Goal: Task Accomplishment & Management: Use online tool/utility

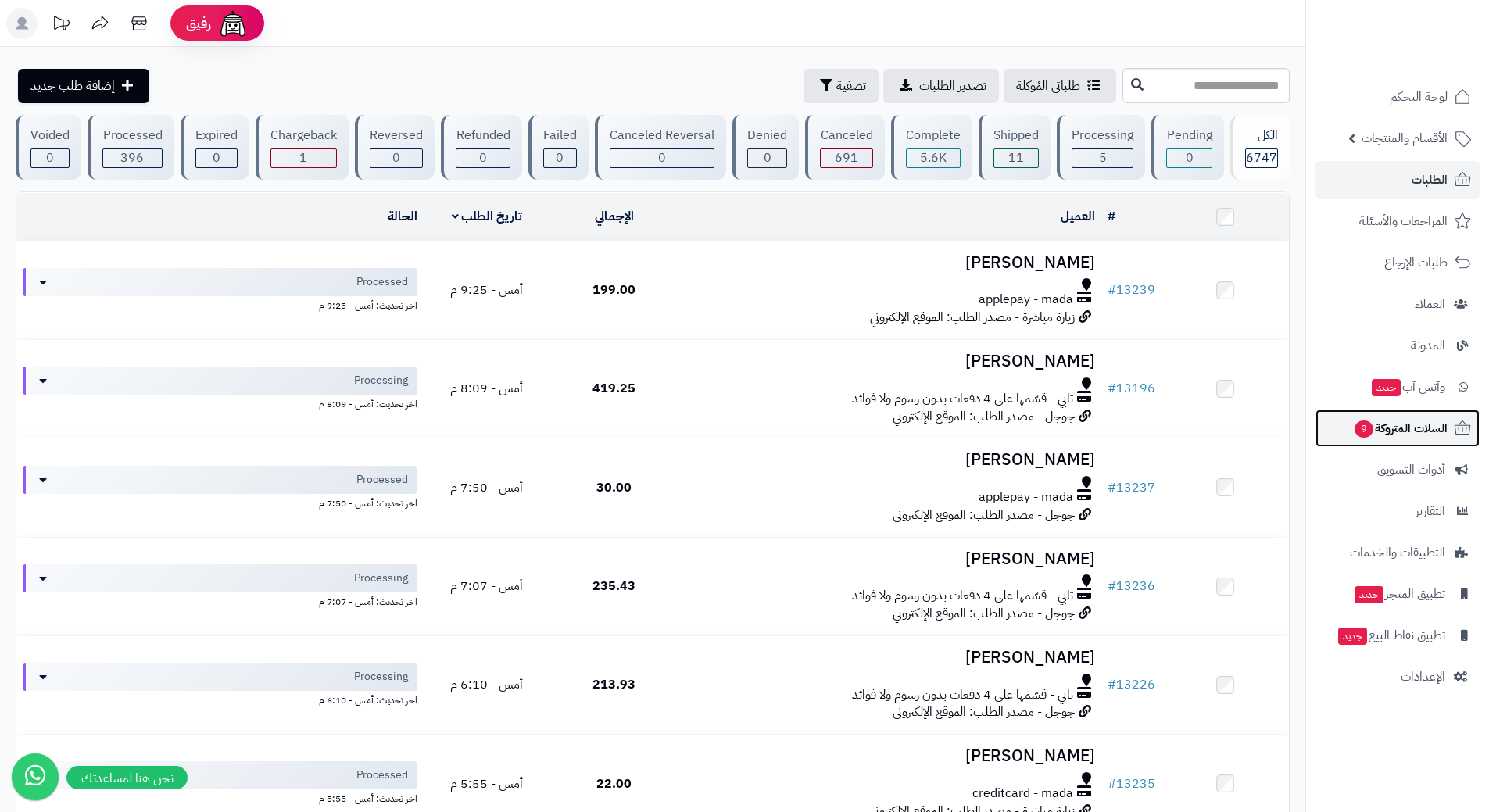
click at [1350, 416] on link "السلات المتروكة 9" at bounding box center [1397, 428] width 164 height 38
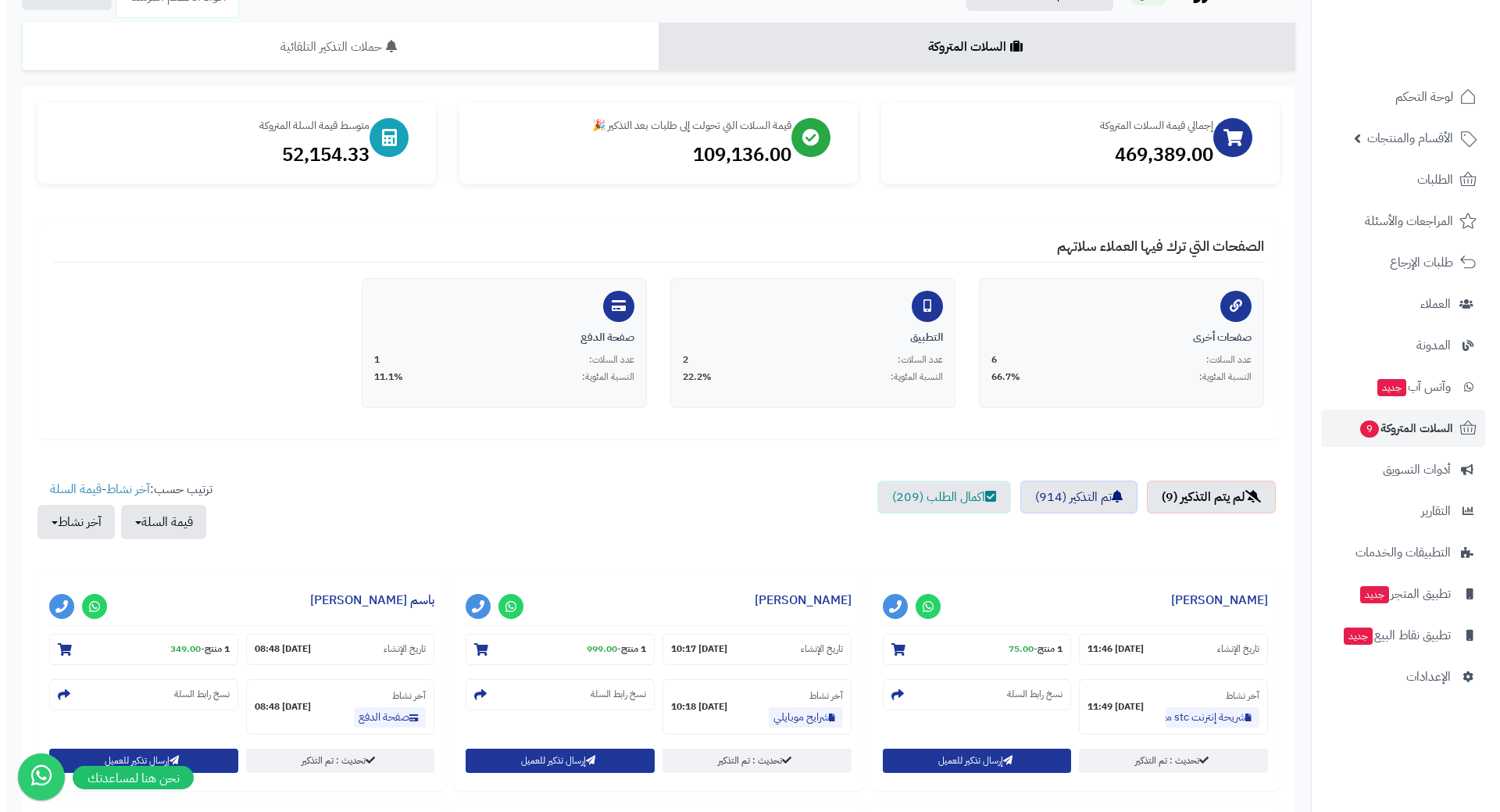
scroll to position [234, 0]
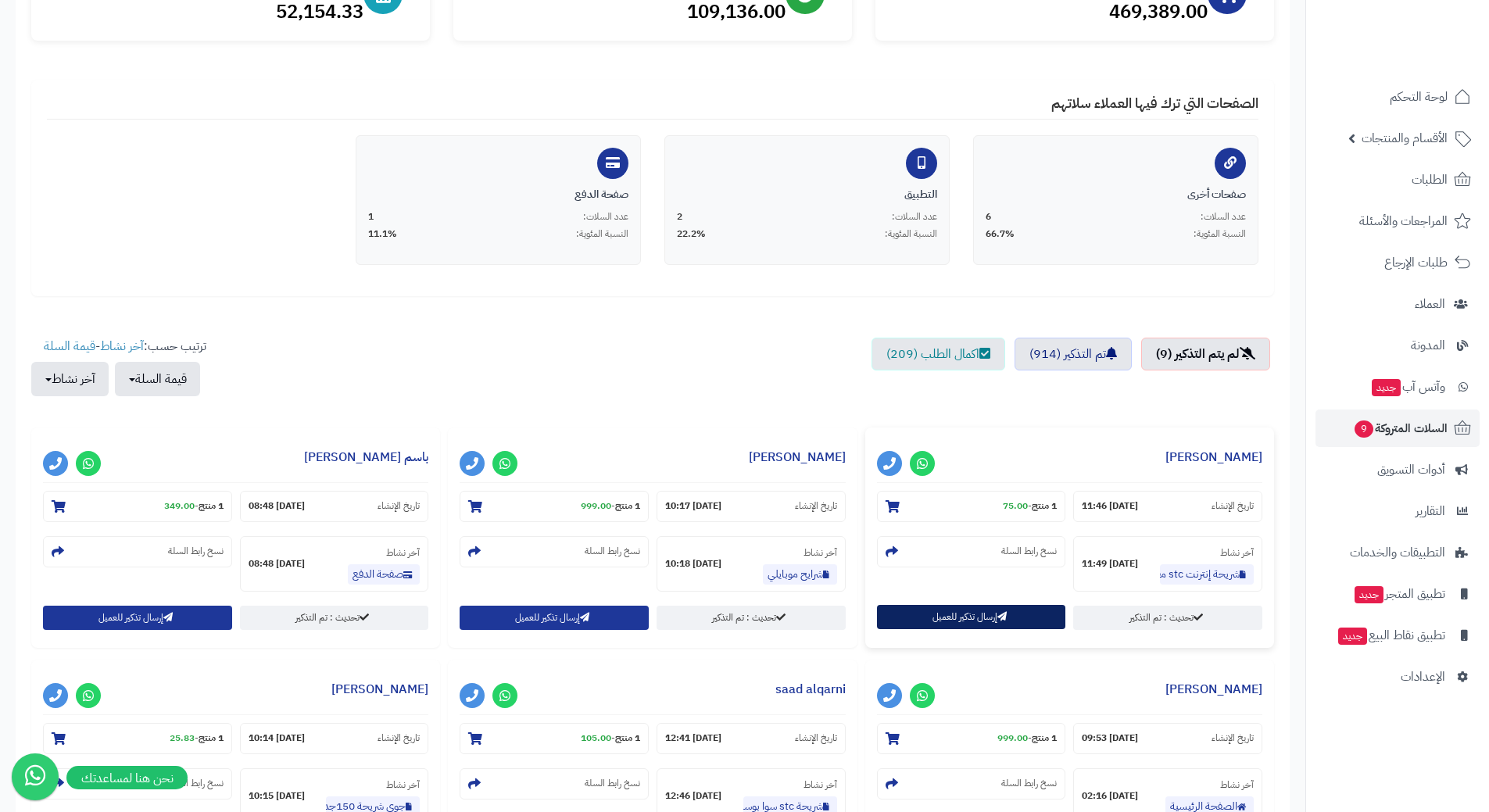
click at [940, 618] on button "إرسال تذكير للعميل" at bounding box center [971, 616] width 189 height 24
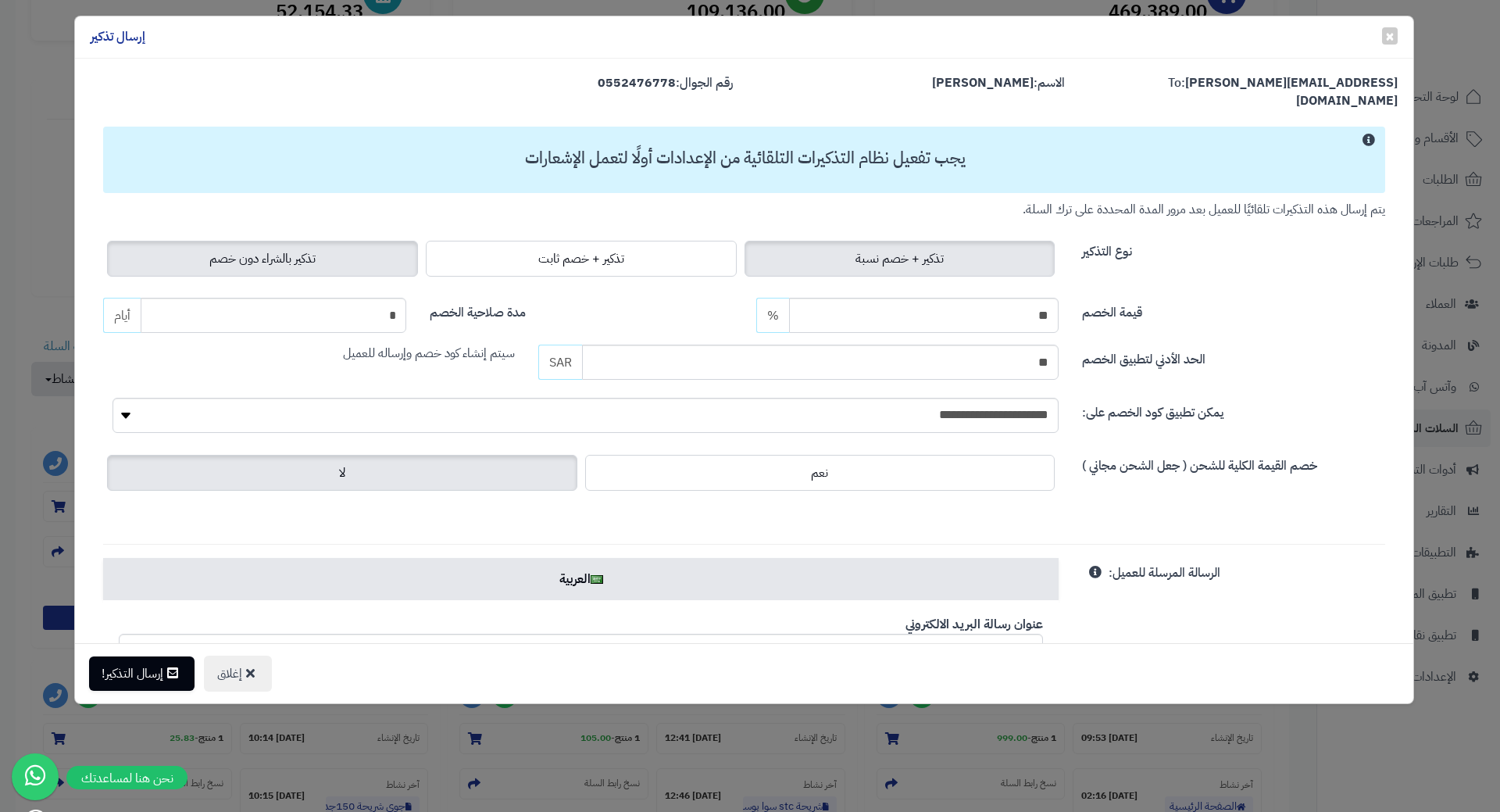
click at [338, 242] on label "تذكير بالشراء دون خصم" at bounding box center [262, 258] width 311 height 36
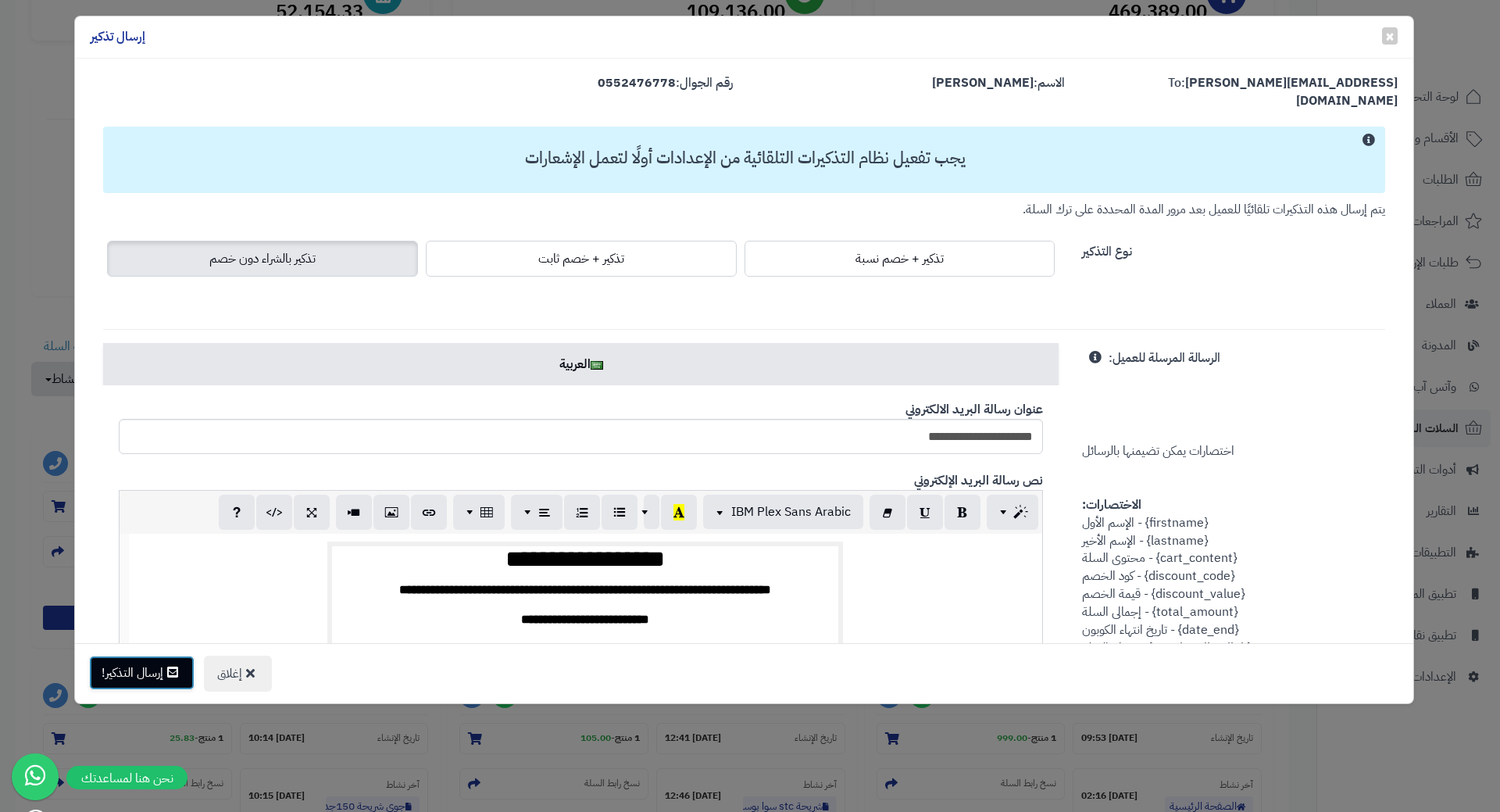
click at [151, 679] on button "إرسال التذكير!" at bounding box center [141, 672] width 106 height 34
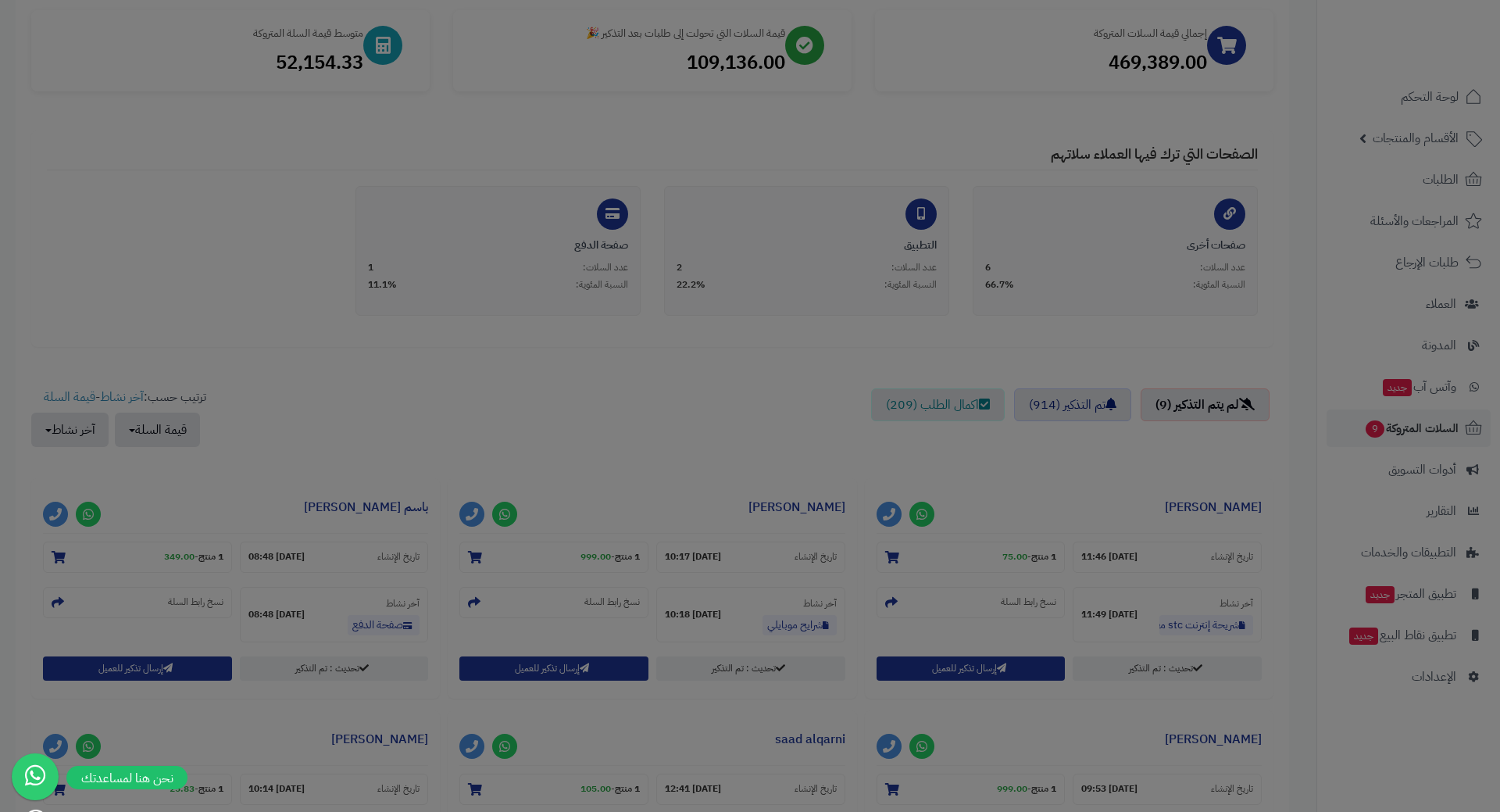
scroll to position [285, 0]
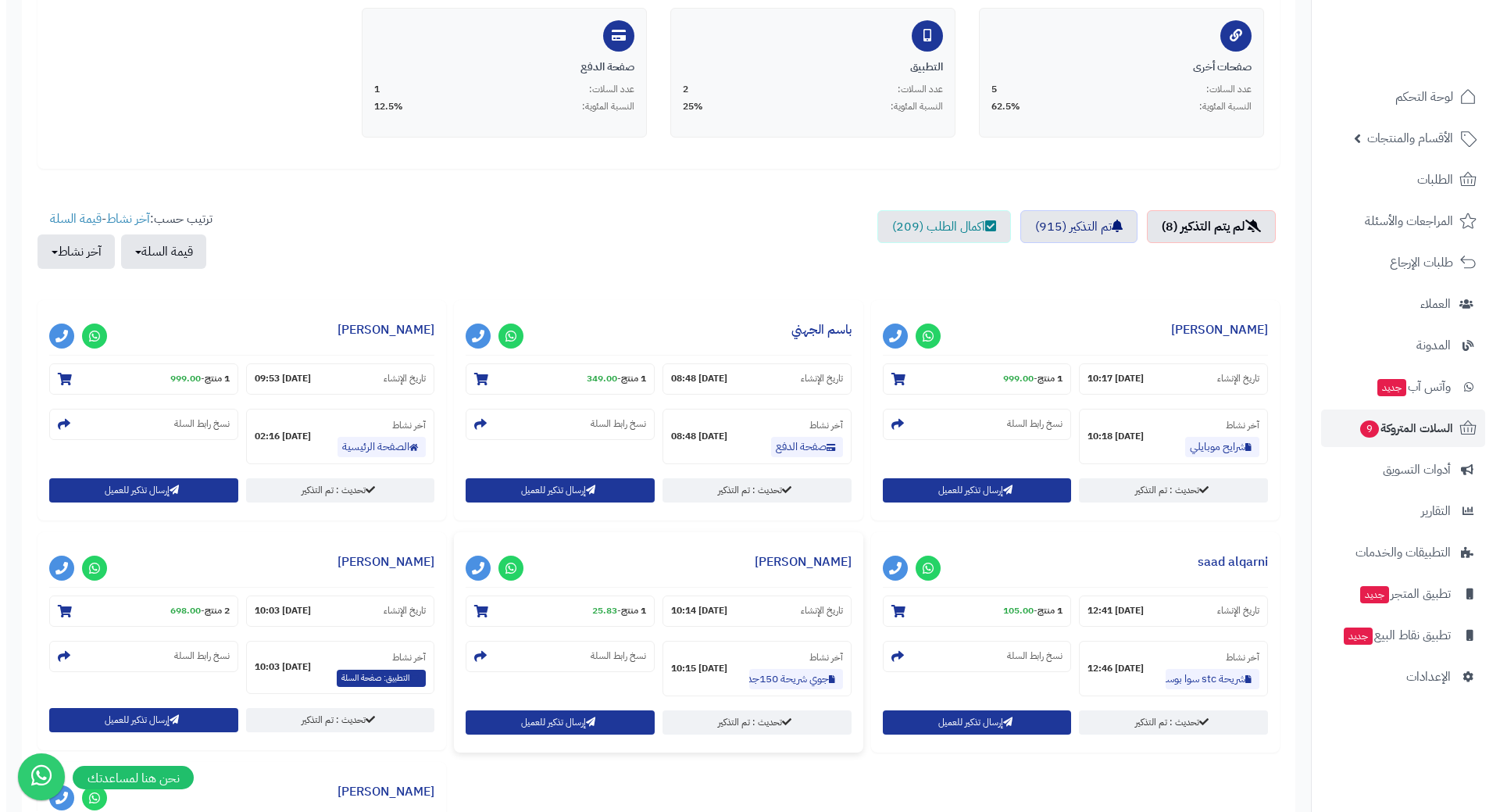
scroll to position [390, 0]
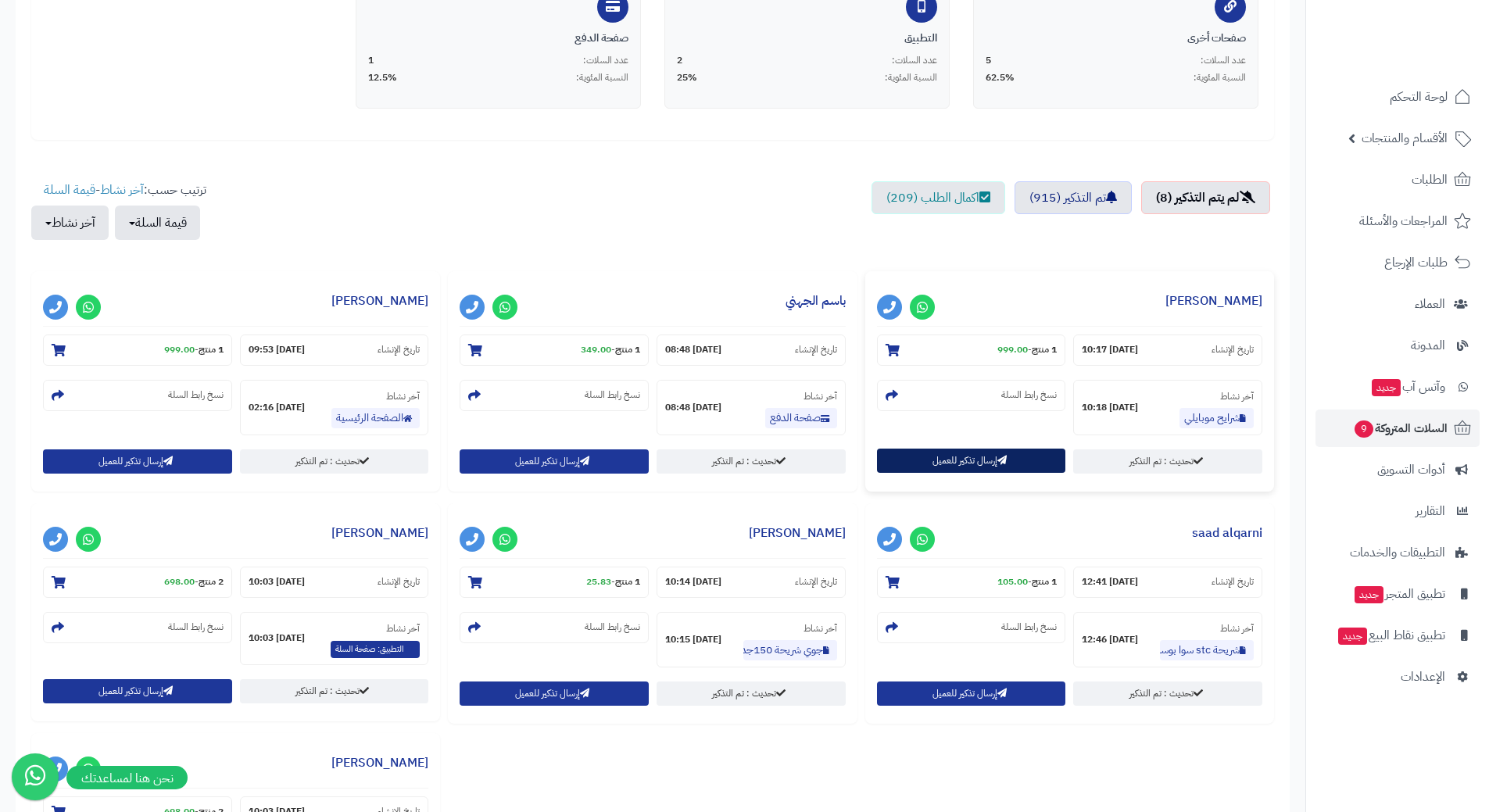
click at [938, 464] on button "إرسال تذكير للعميل" at bounding box center [971, 460] width 189 height 24
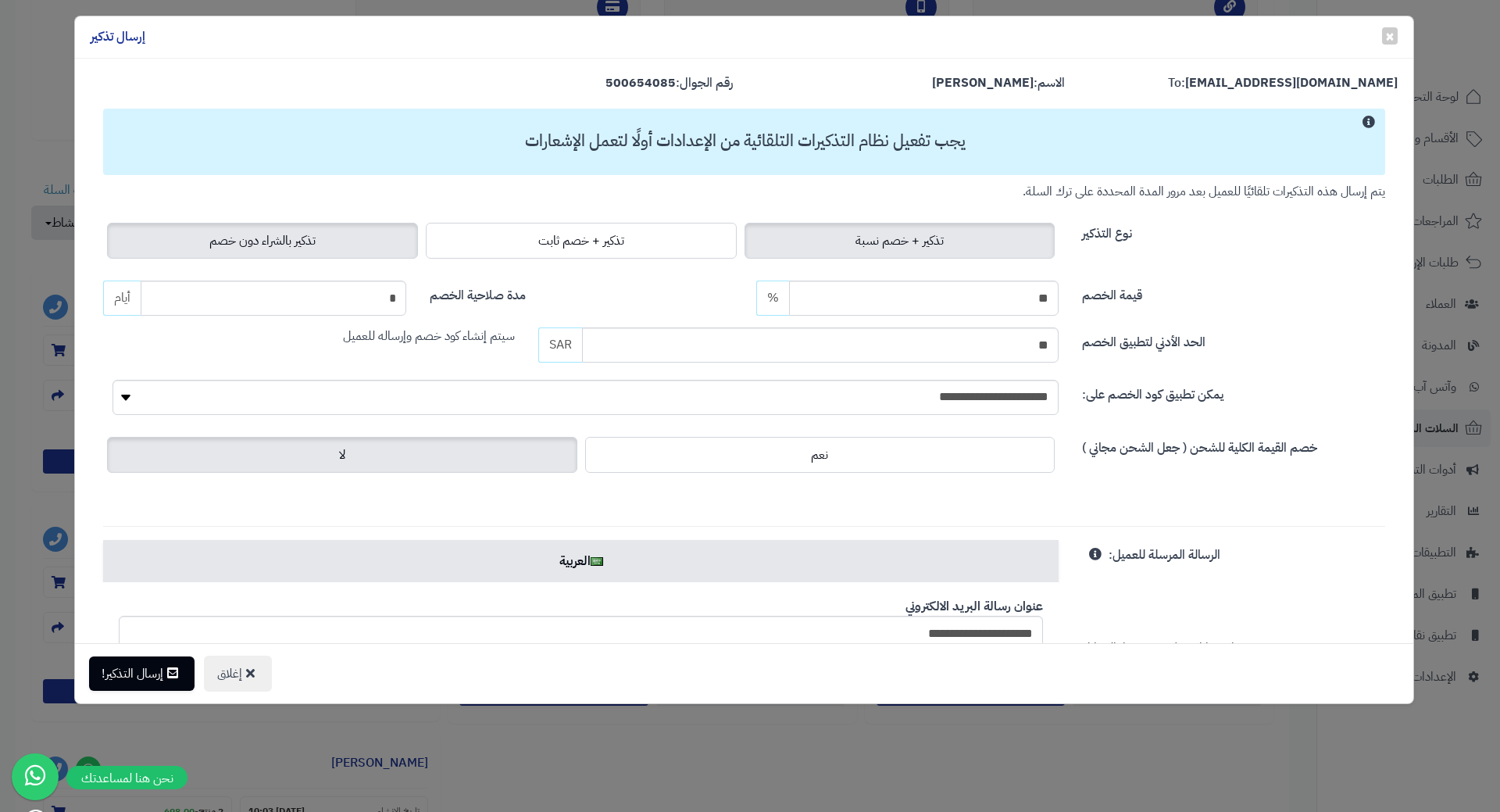
click at [353, 247] on label "تذكير بالشراء دون خصم" at bounding box center [262, 240] width 311 height 36
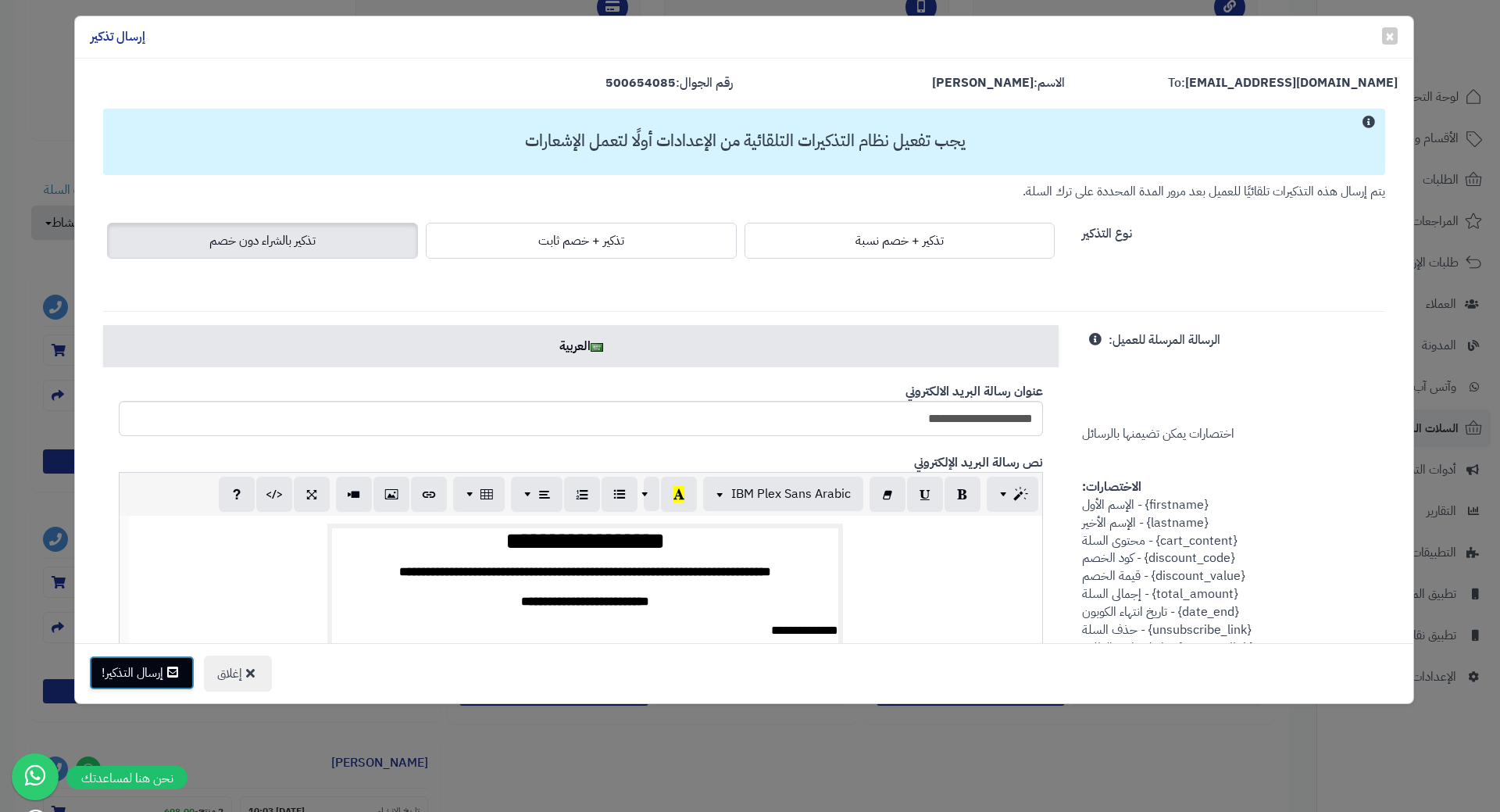
click at [140, 674] on button "إرسال التذكير!" at bounding box center [141, 672] width 106 height 34
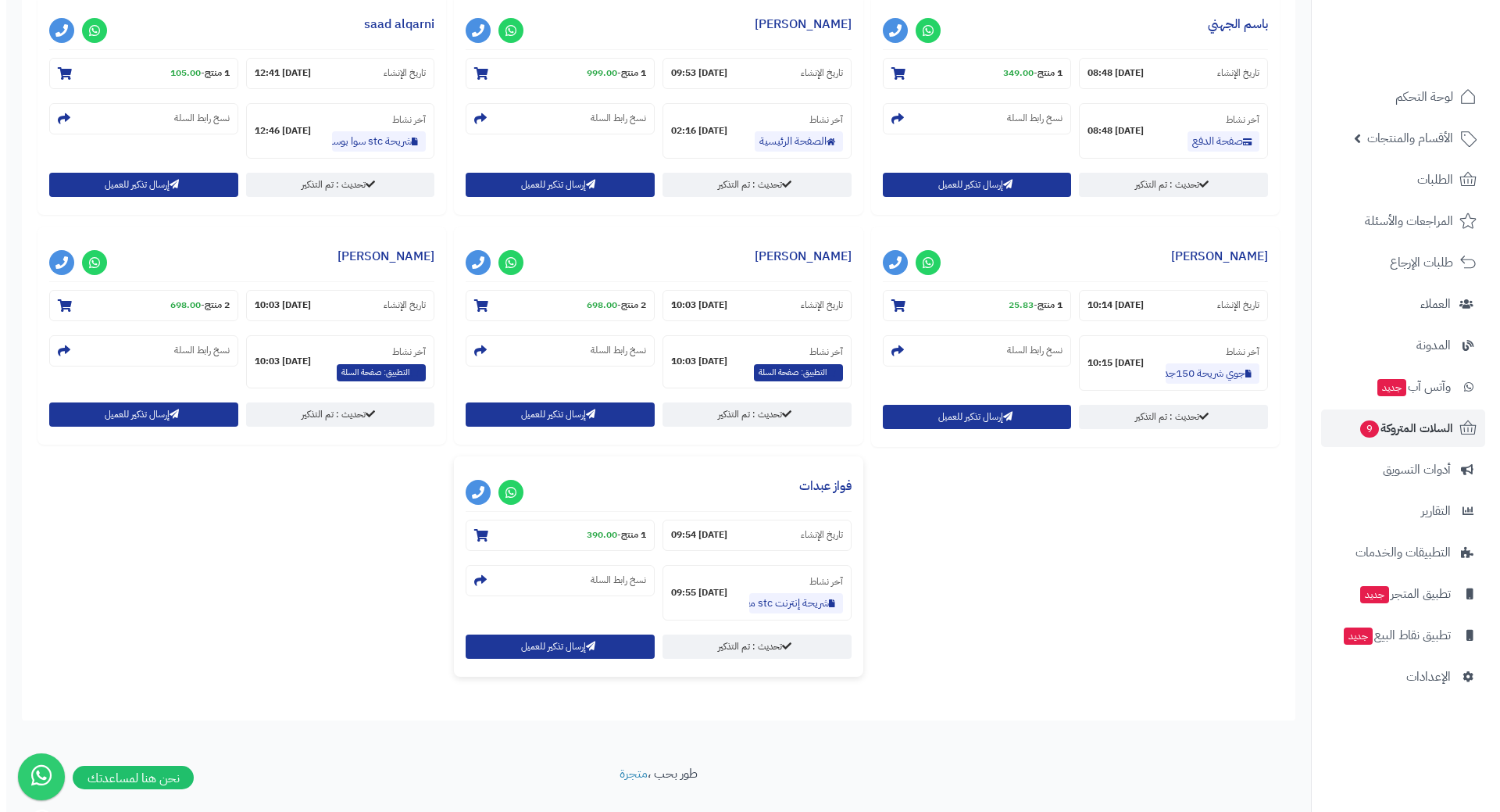
scroll to position [699, 0]
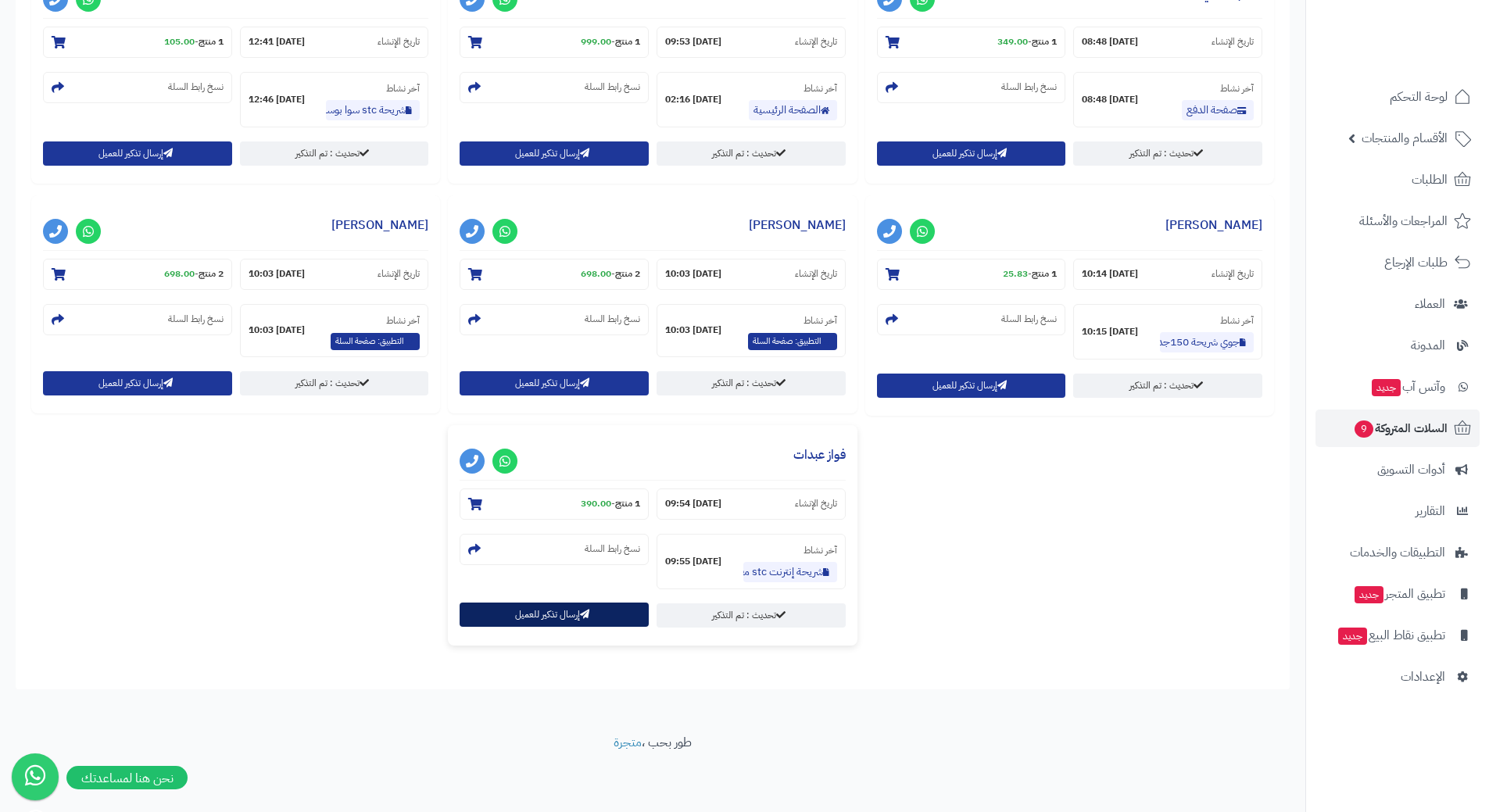
click at [531, 620] on button "إرسال تذكير للعميل" at bounding box center [554, 614] width 189 height 24
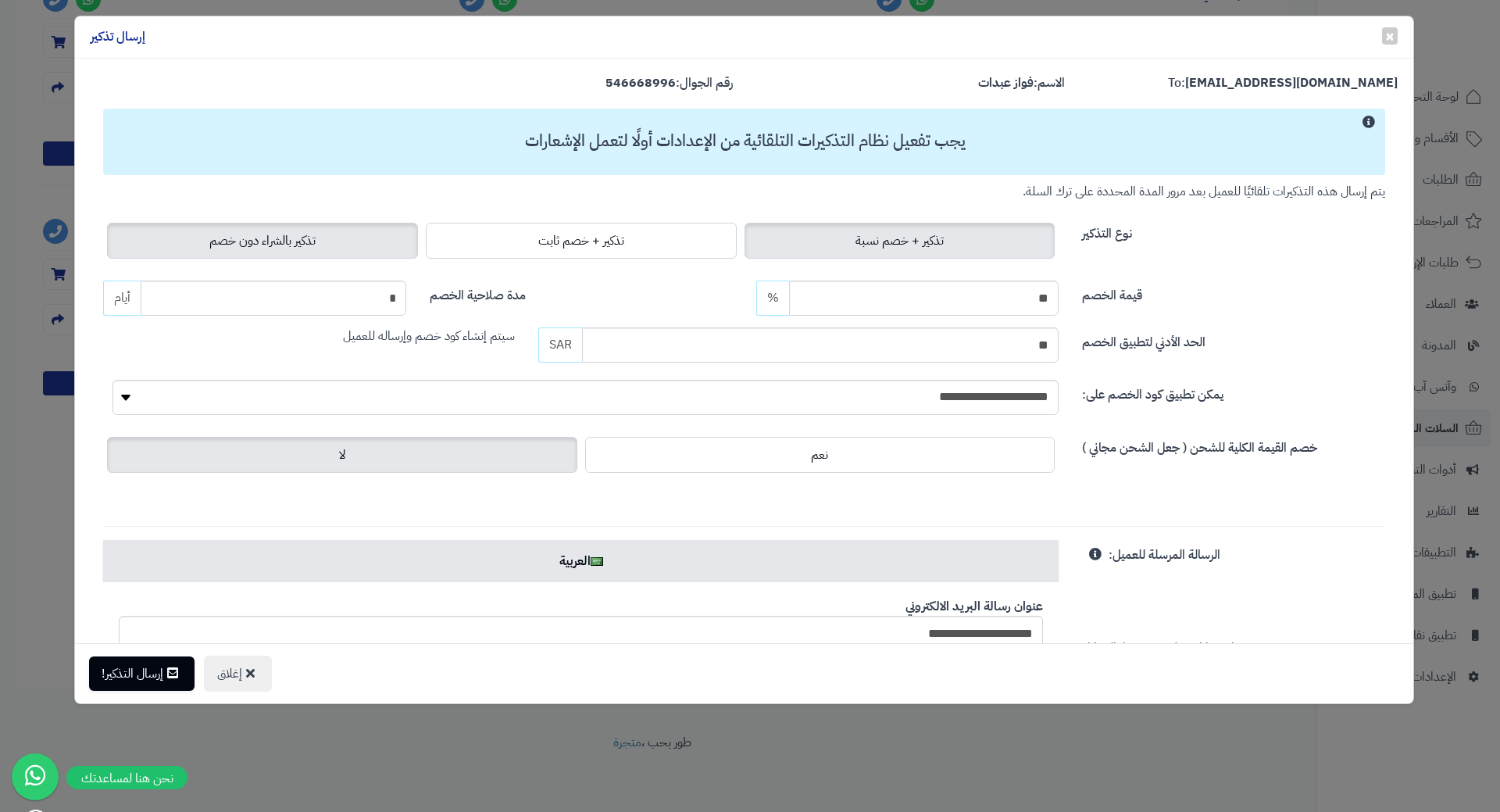
click at [281, 242] on span "تذكير بالشراء دون خصم" at bounding box center [263, 240] width 107 height 18
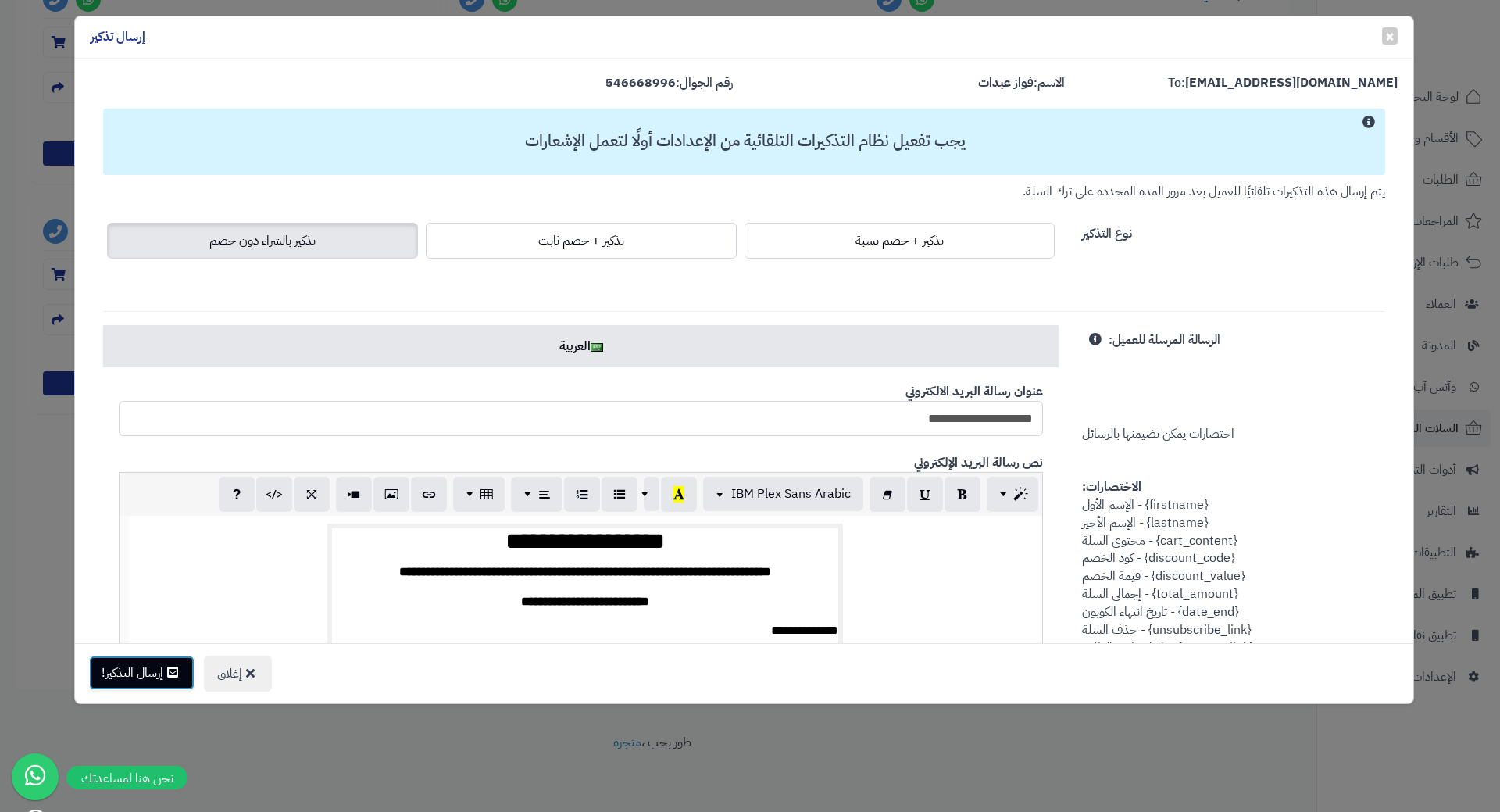
click at [150, 666] on button "إرسال التذكير!" at bounding box center [141, 672] width 106 height 34
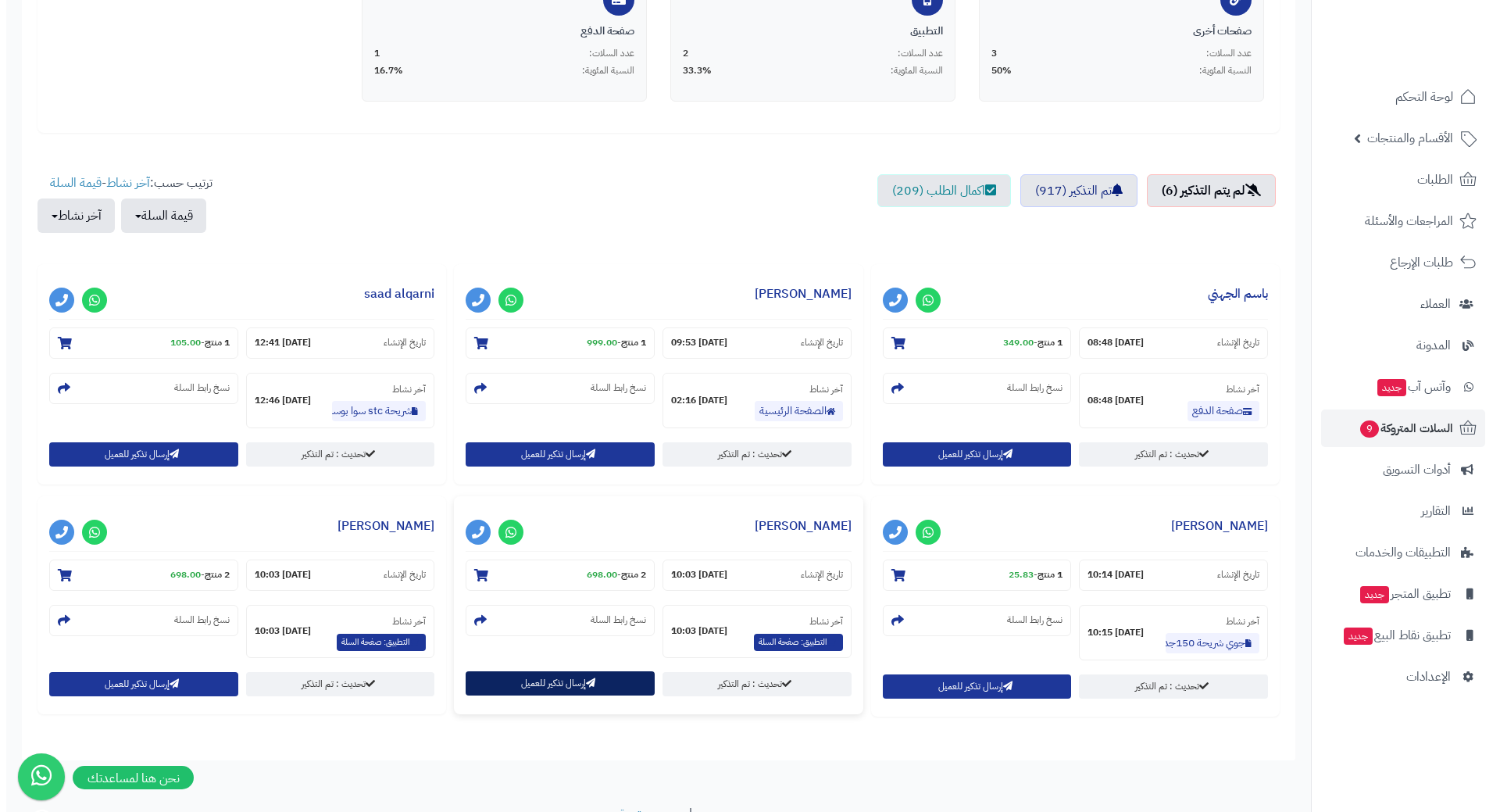
scroll to position [390, 0]
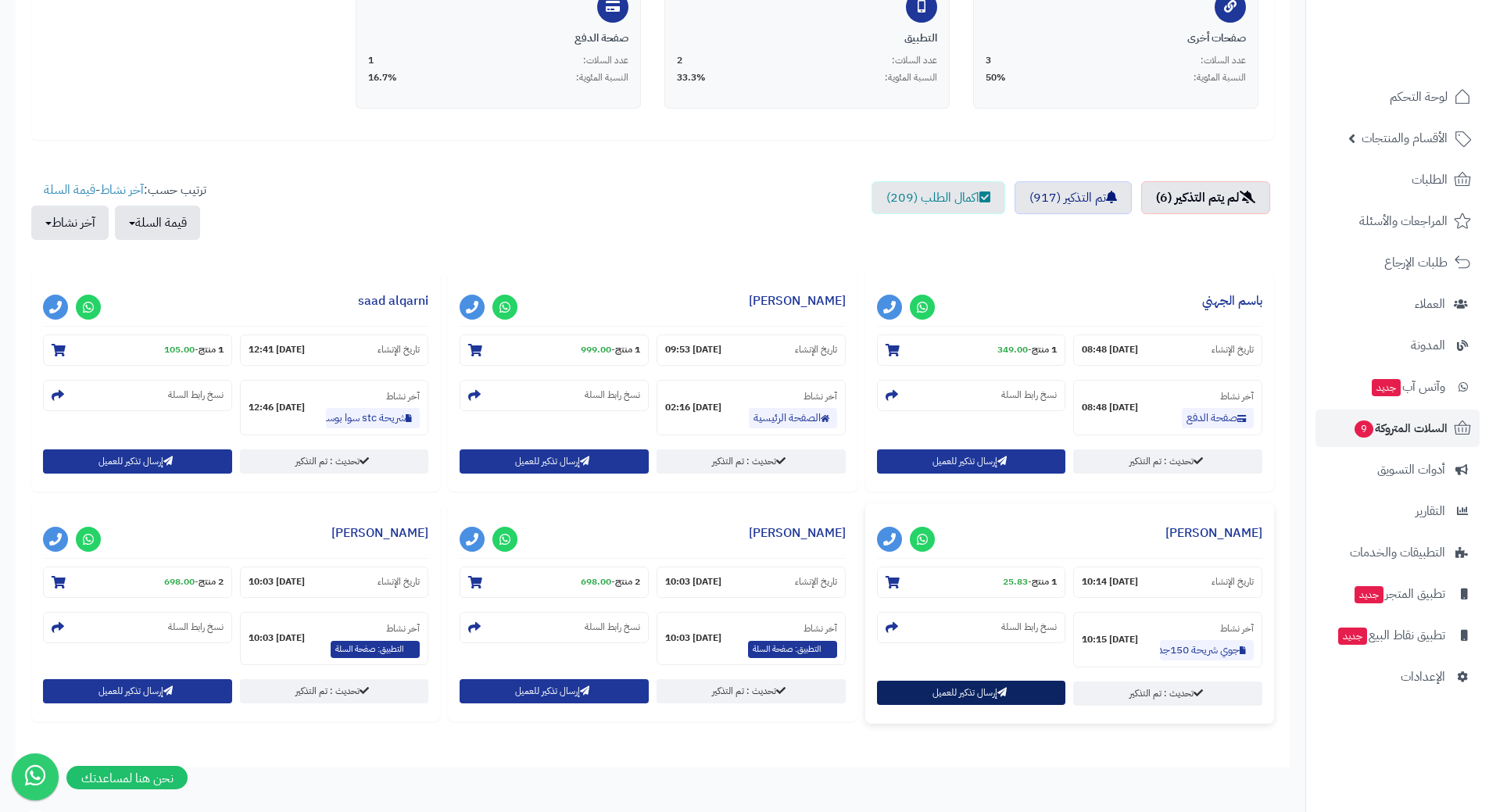
click at [891, 688] on button "إرسال تذكير للعميل" at bounding box center [971, 692] width 189 height 24
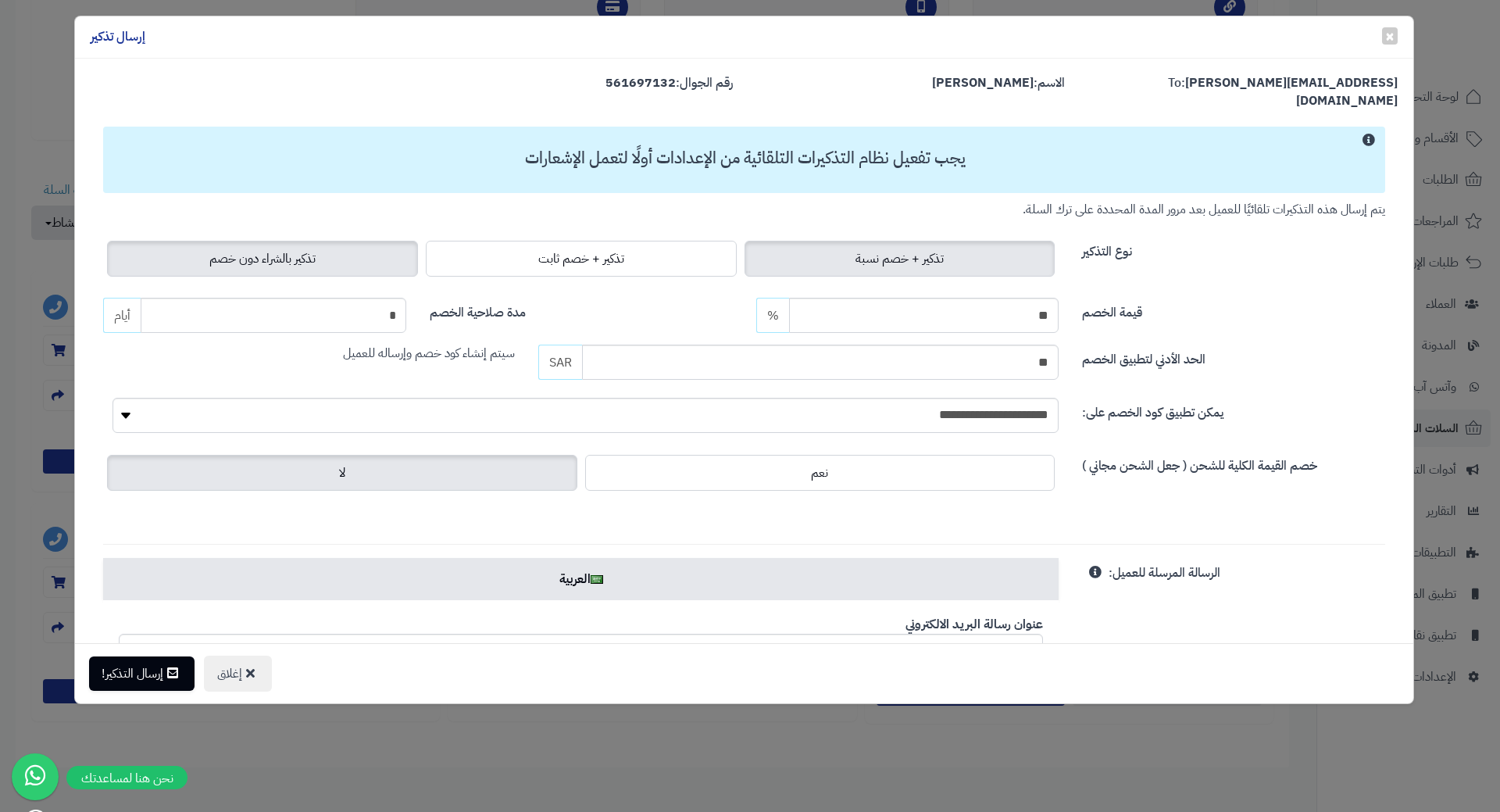
click at [346, 257] on div "تذكير + خصم نسبة تذكير + خصم ثابت تذكير بالشراء دون خصم" at bounding box center [580, 258] width 955 height 44
click at [345, 252] on label "تذكير بالشراء دون خصم" at bounding box center [262, 258] width 311 height 36
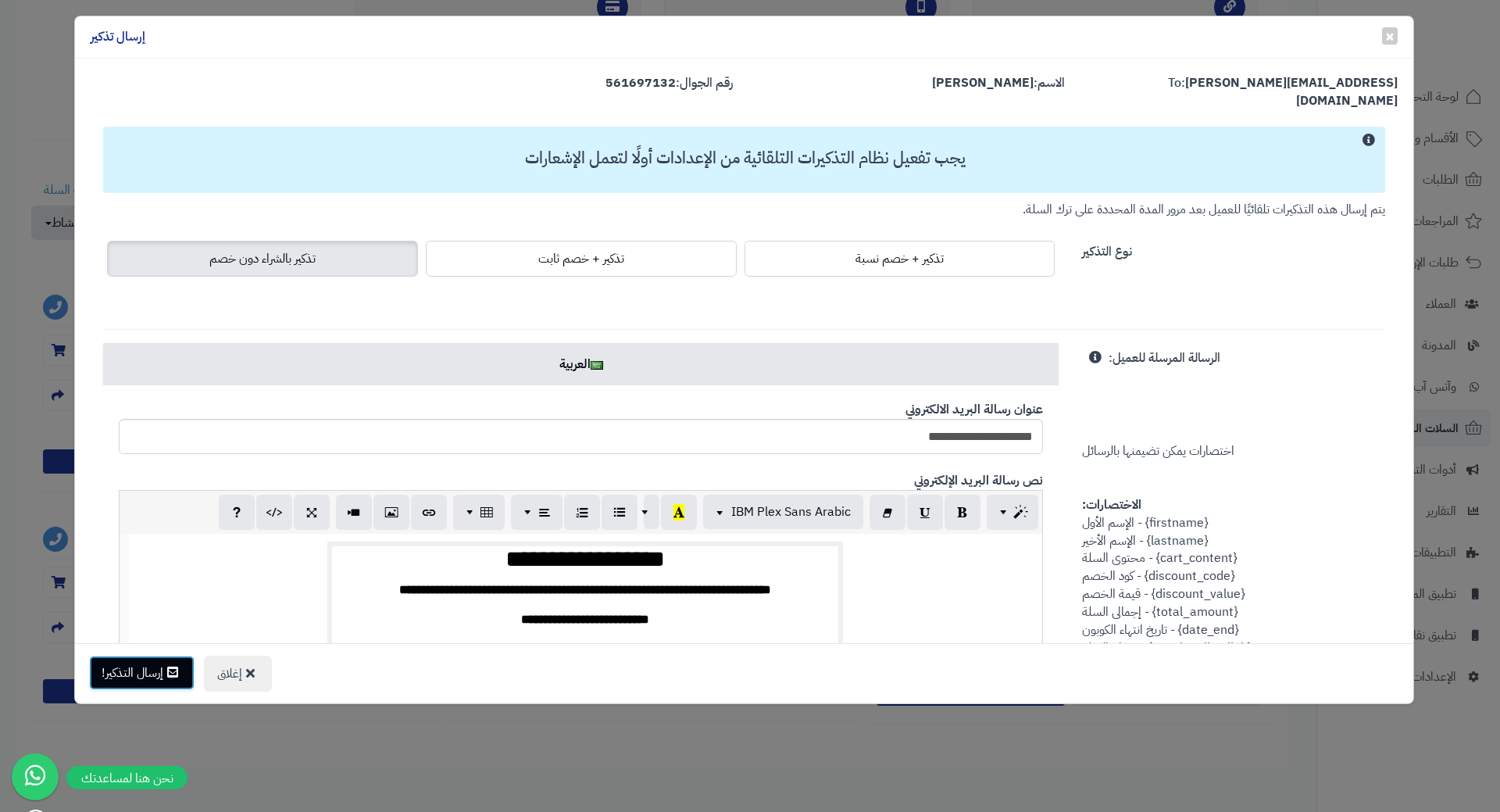
click at [158, 671] on button "إرسال التذكير!" at bounding box center [141, 672] width 106 height 34
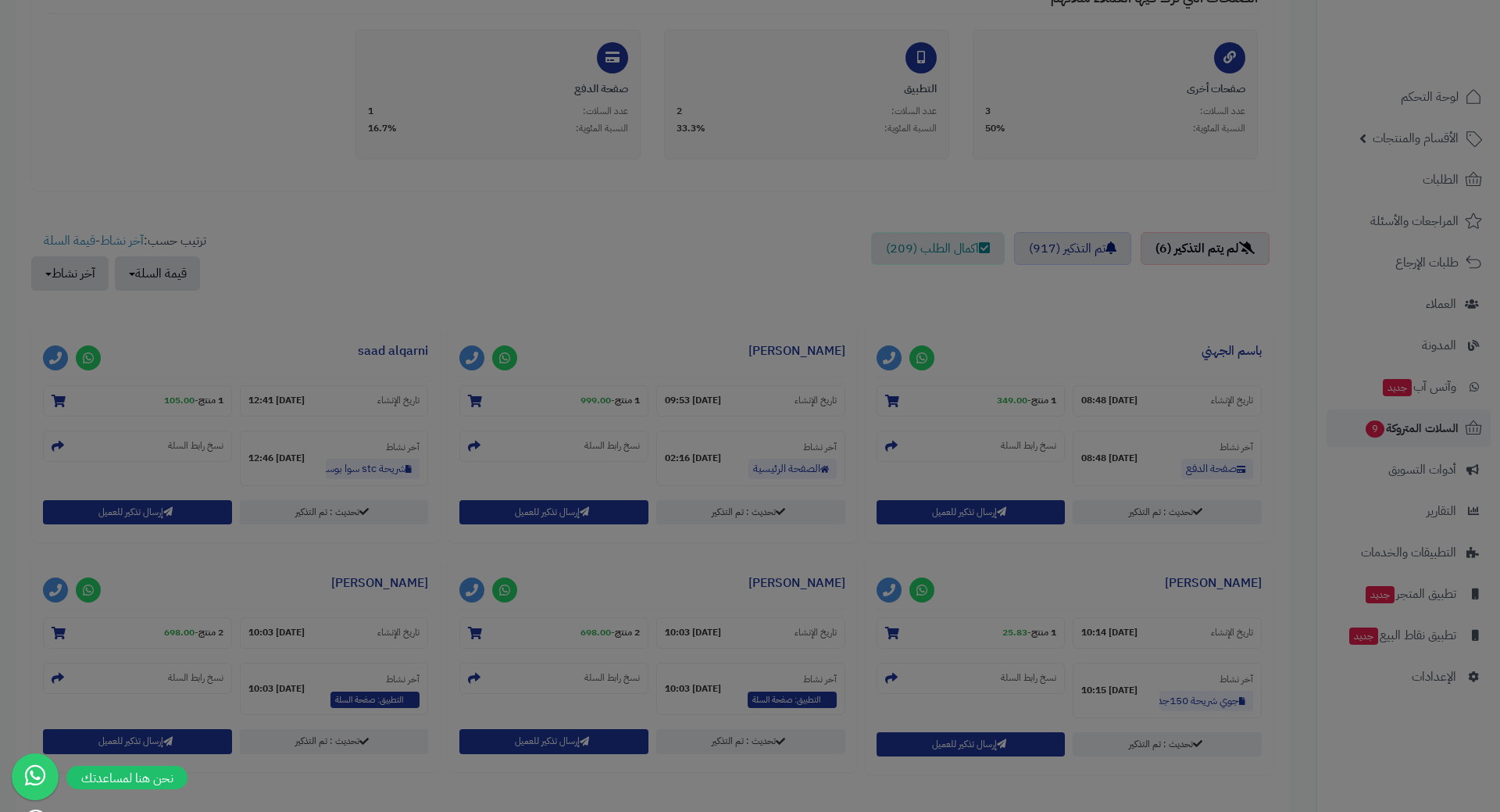
scroll to position [442, 0]
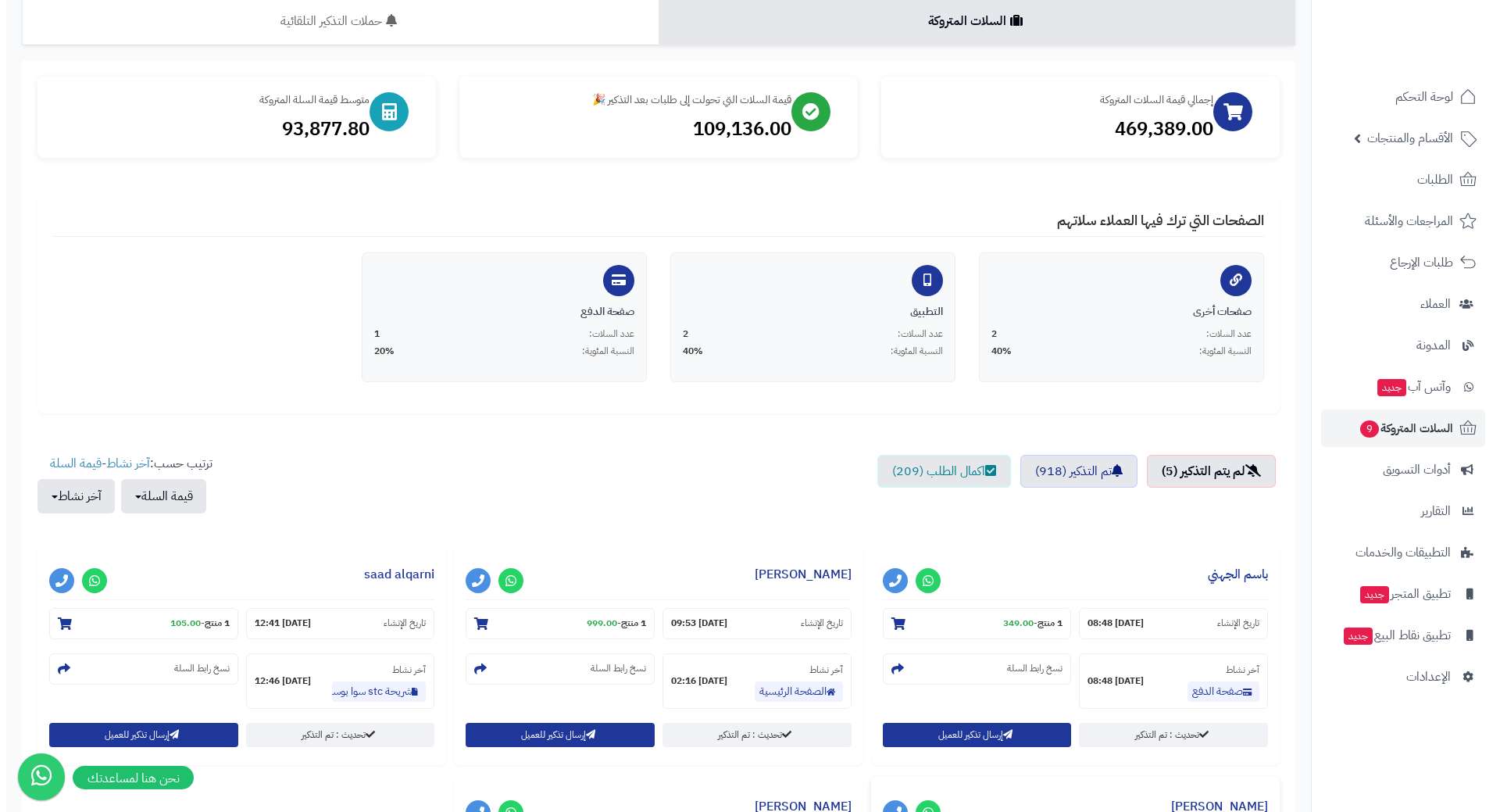
scroll to position [234, 0]
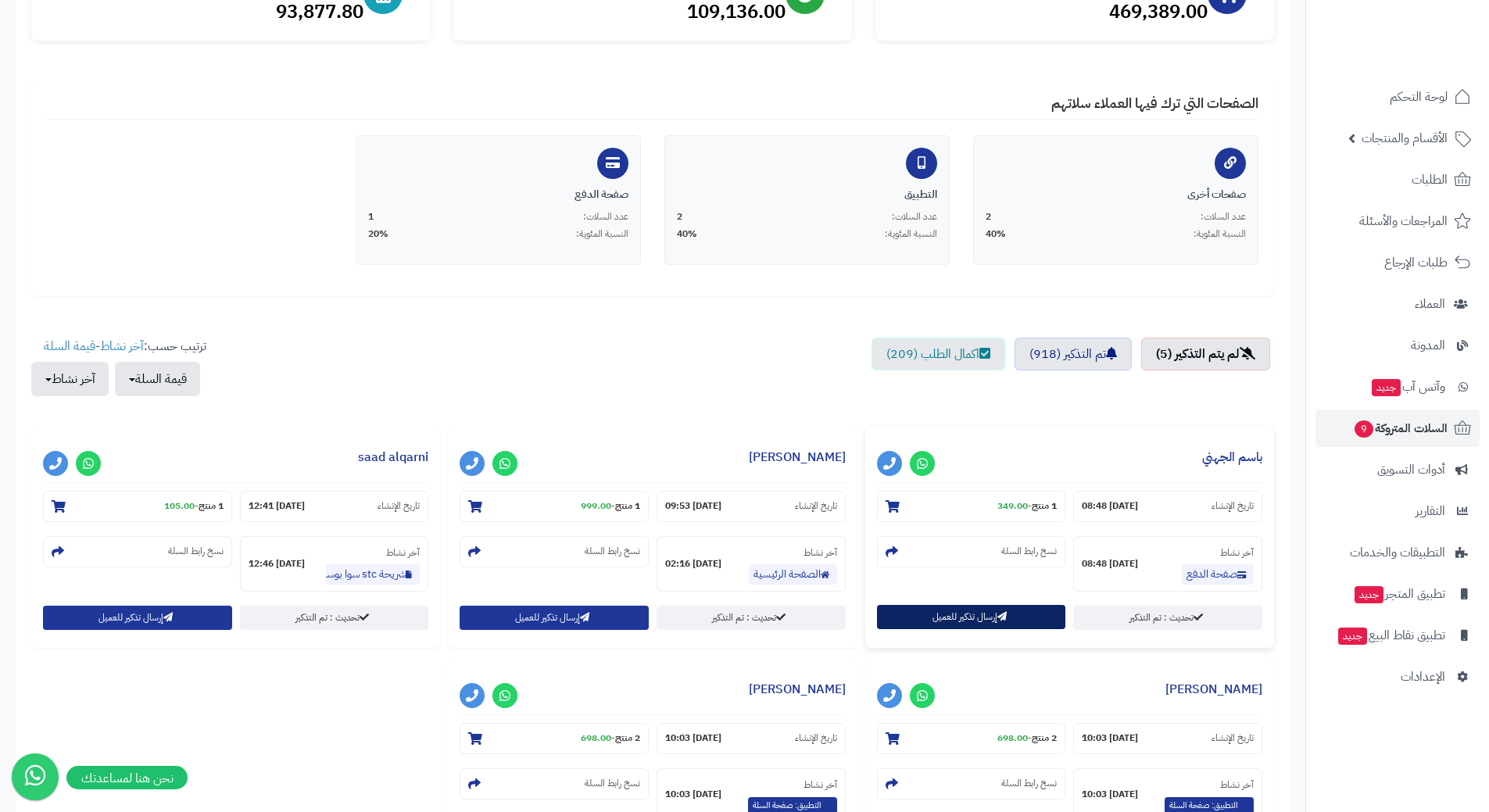
click at [1008, 624] on button "إرسال تذكير للعميل" at bounding box center [971, 616] width 189 height 24
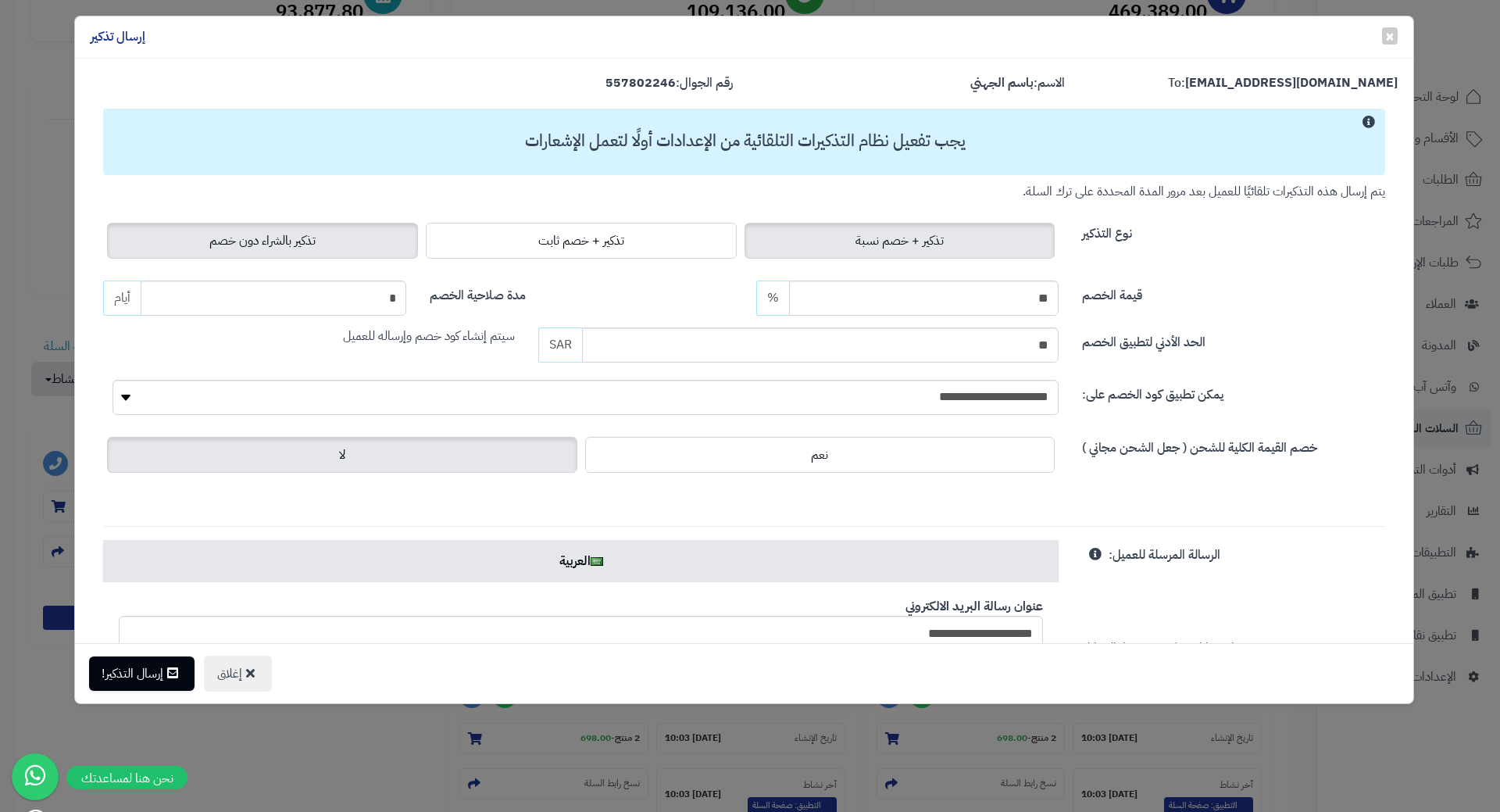
click at [376, 254] on label "تذكير بالشراء دون خصم" at bounding box center [262, 240] width 311 height 36
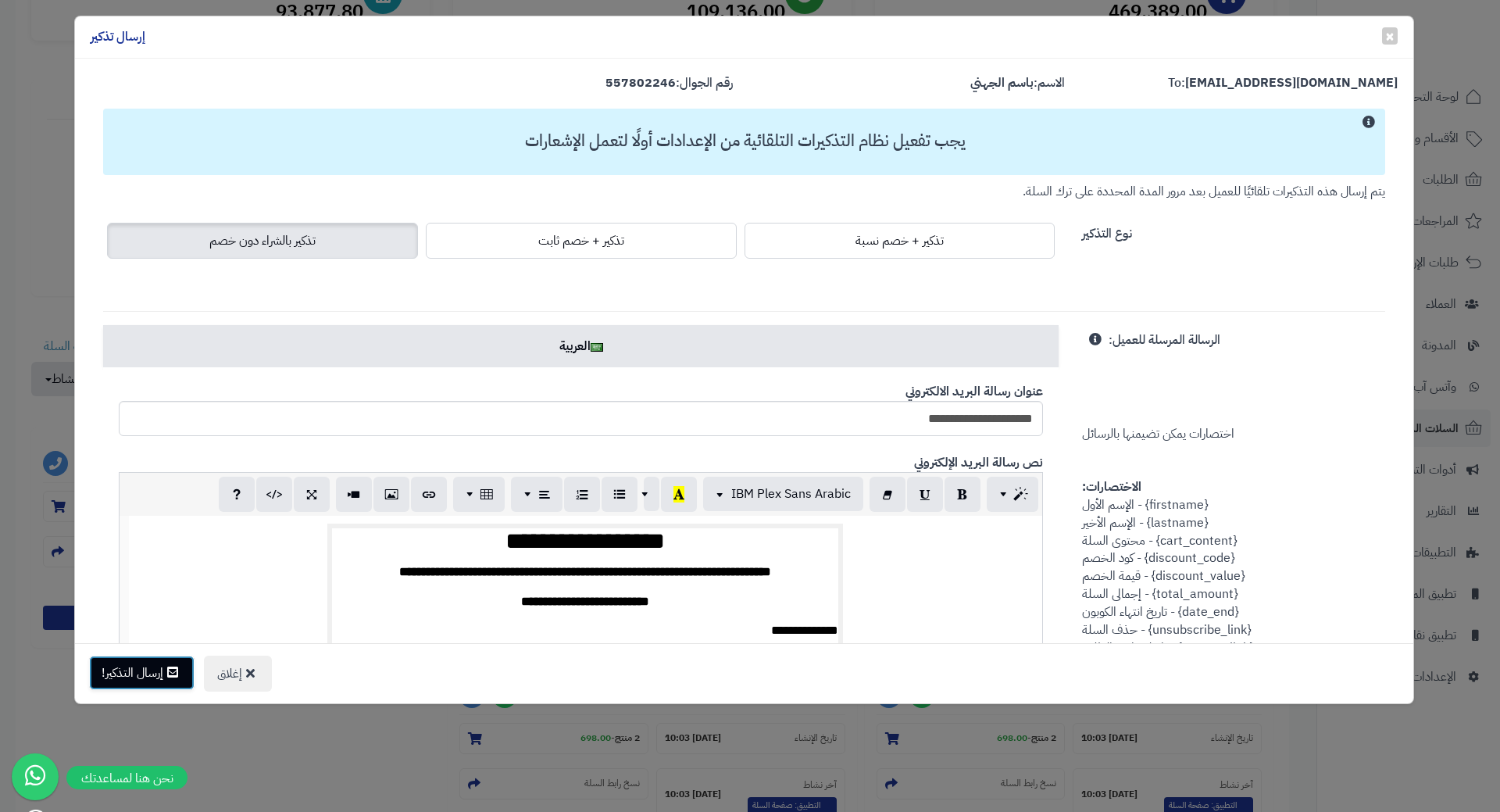
click at [110, 674] on button "إرسال التذكير!" at bounding box center [141, 672] width 106 height 34
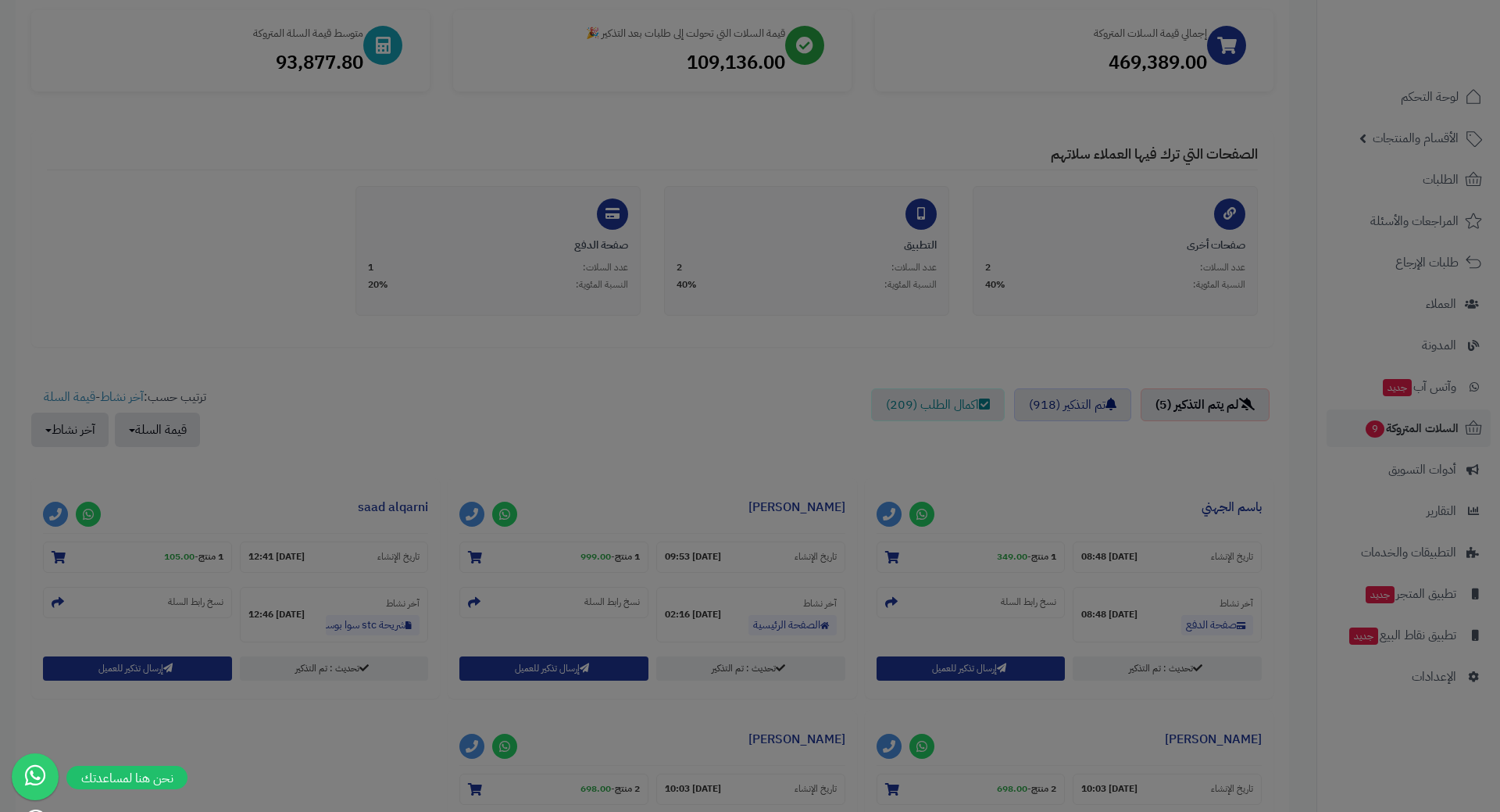
scroll to position [285, 0]
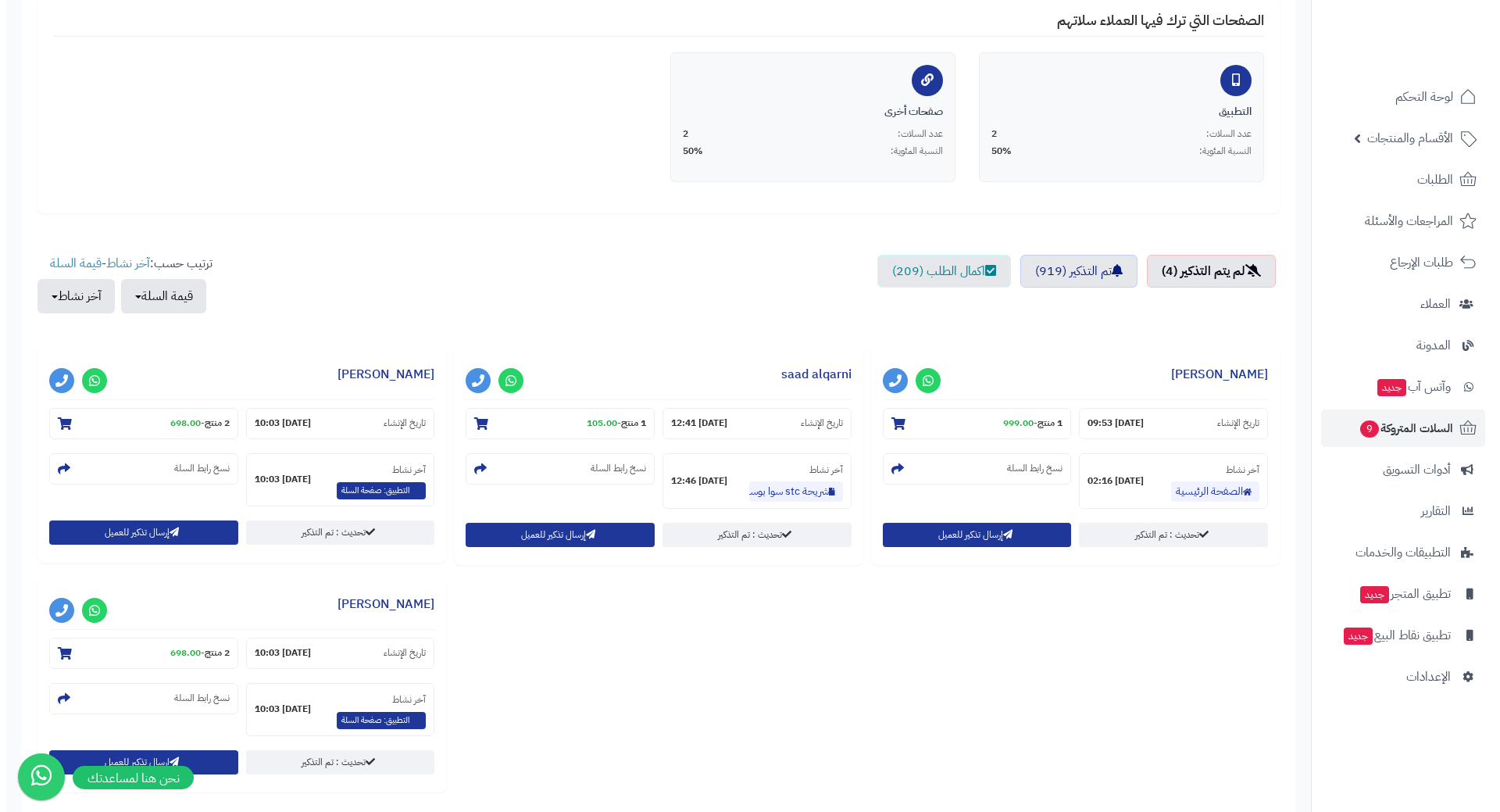
scroll to position [464, 0]
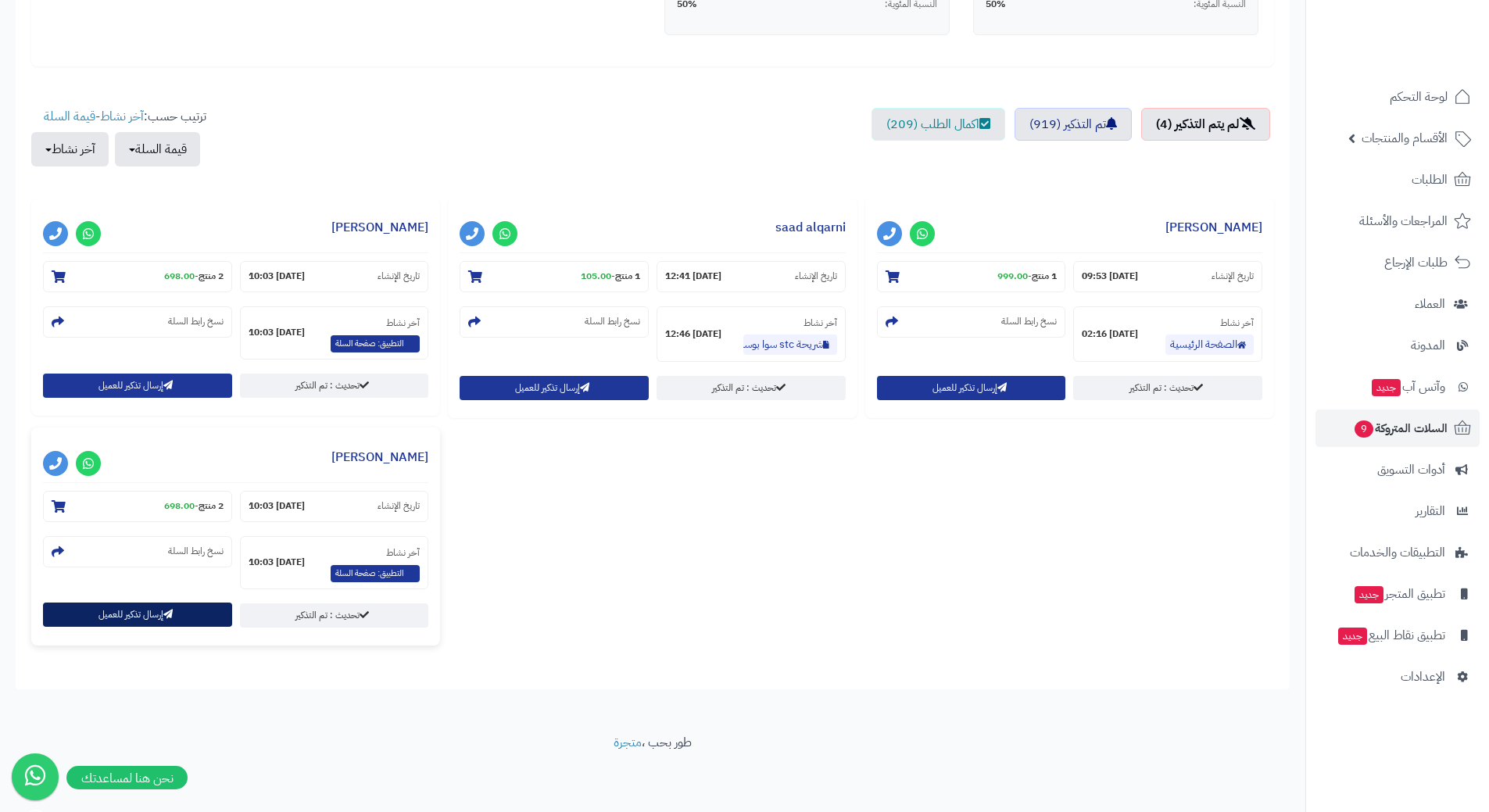
click at [143, 615] on button "إرسال تذكير للعميل" at bounding box center [137, 614] width 189 height 24
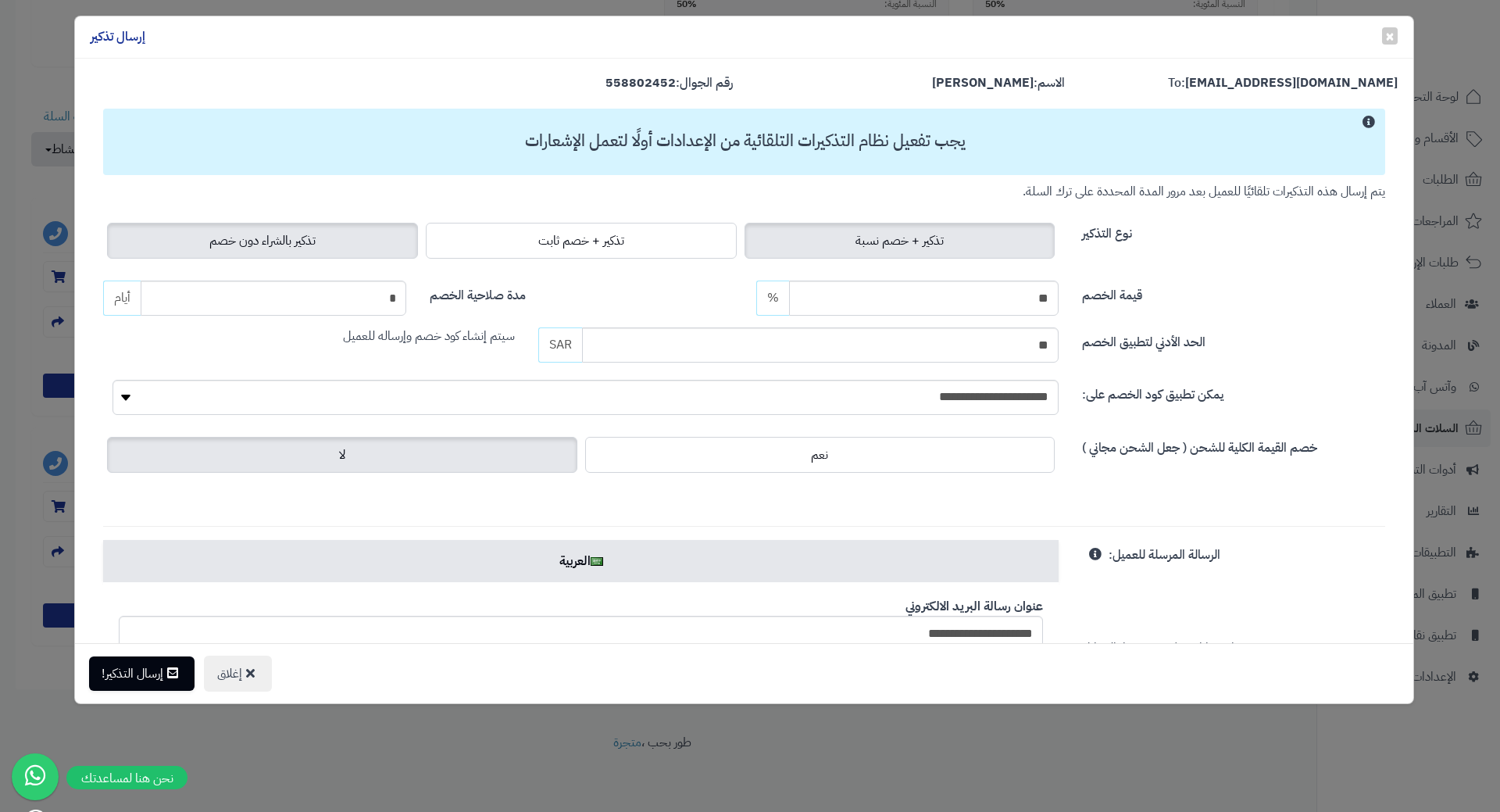
click at [244, 253] on label "تذكير بالشراء دون خصم" at bounding box center [262, 240] width 311 height 36
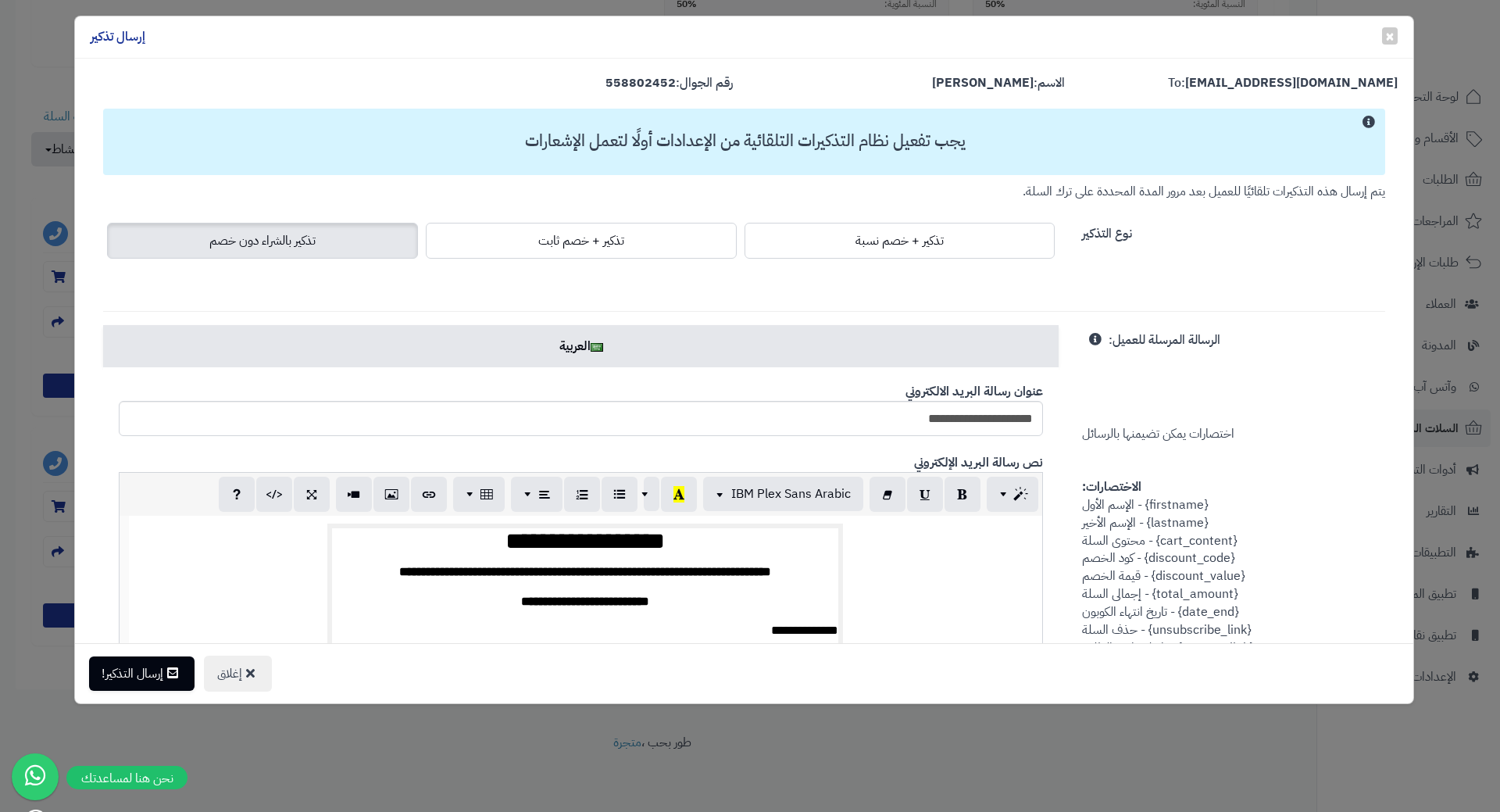
click at [159, 695] on div "إغلاق إرسال التذكير!" at bounding box center [743, 673] width 1338 height 60
click at [163, 683] on button "إرسال التذكير!" at bounding box center [141, 672] width 106 height 34
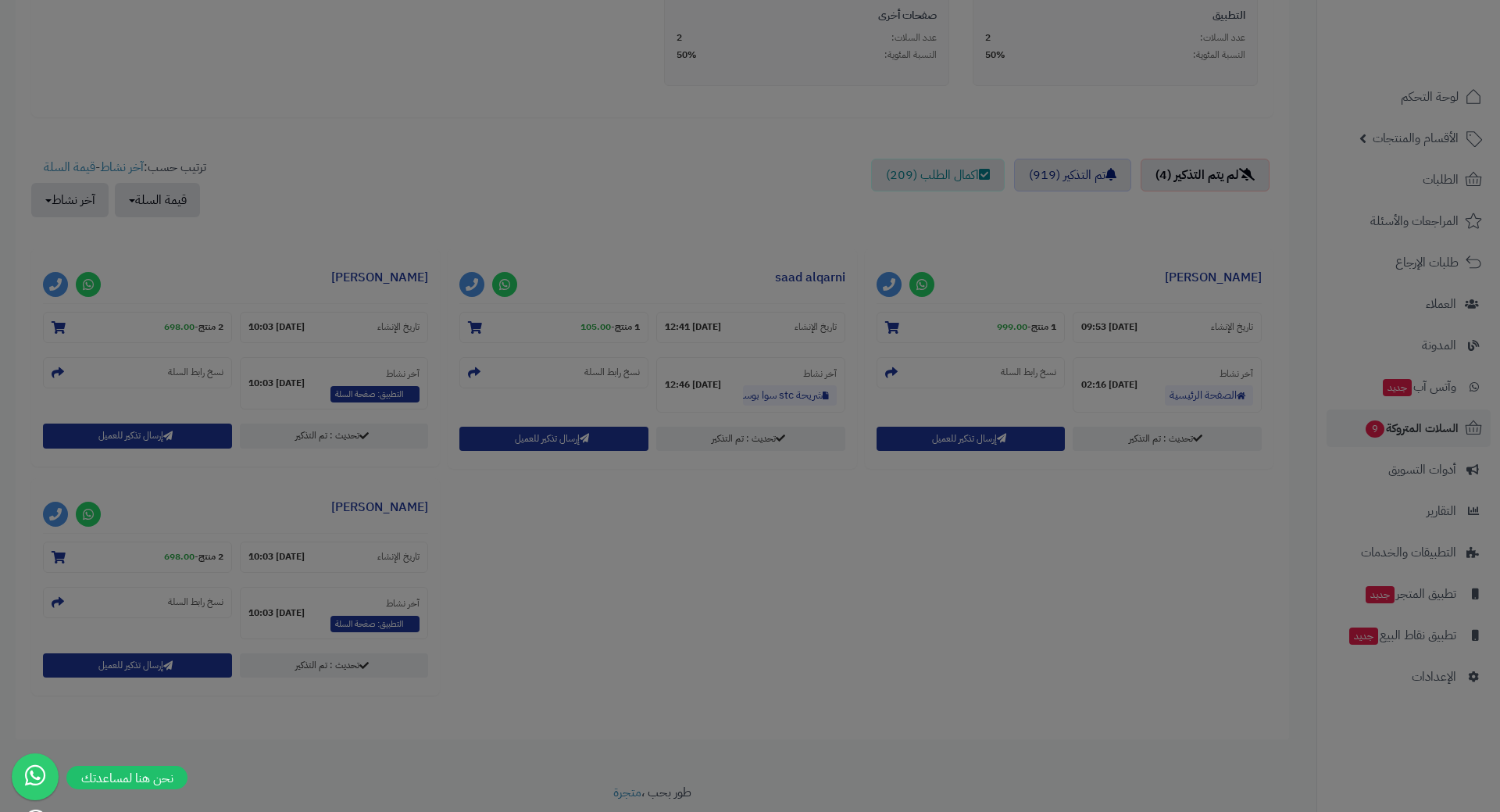
scroll to position [515, 0]
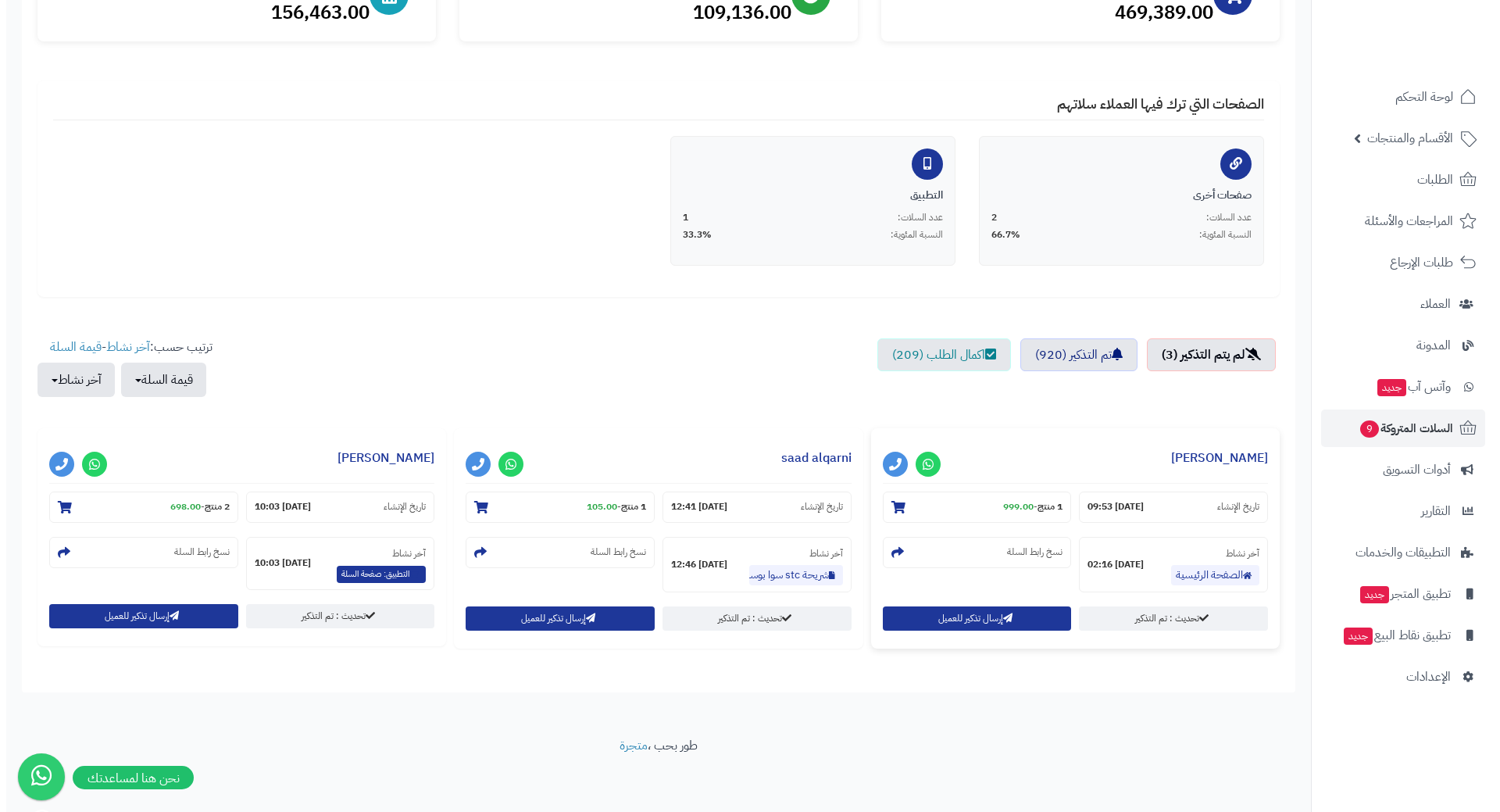
scroll to position [234, 0]
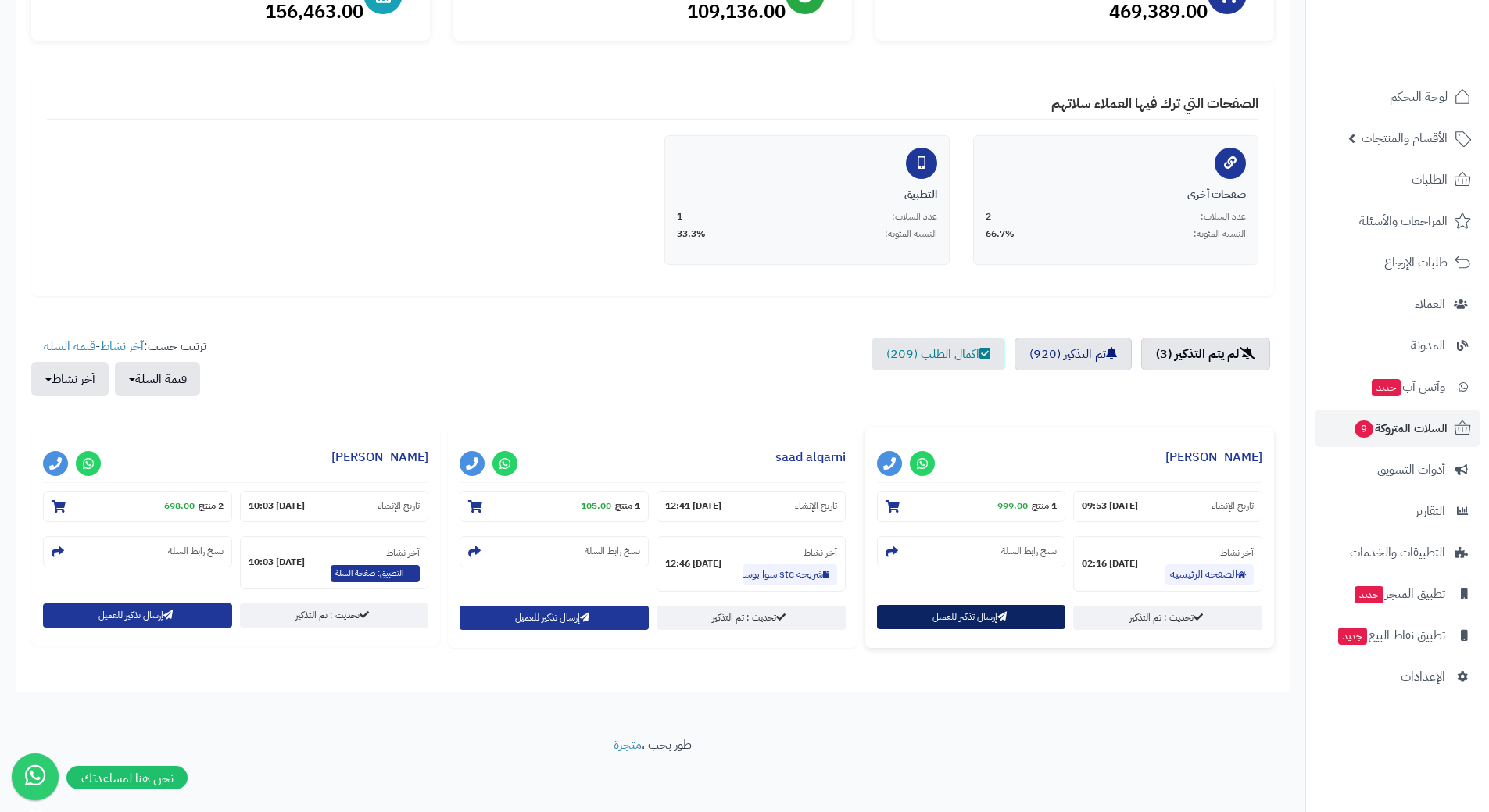
click at [935, 617] on button "إرسال تذكير للعميل" at bounding box center [971, 616] width 189 height 24
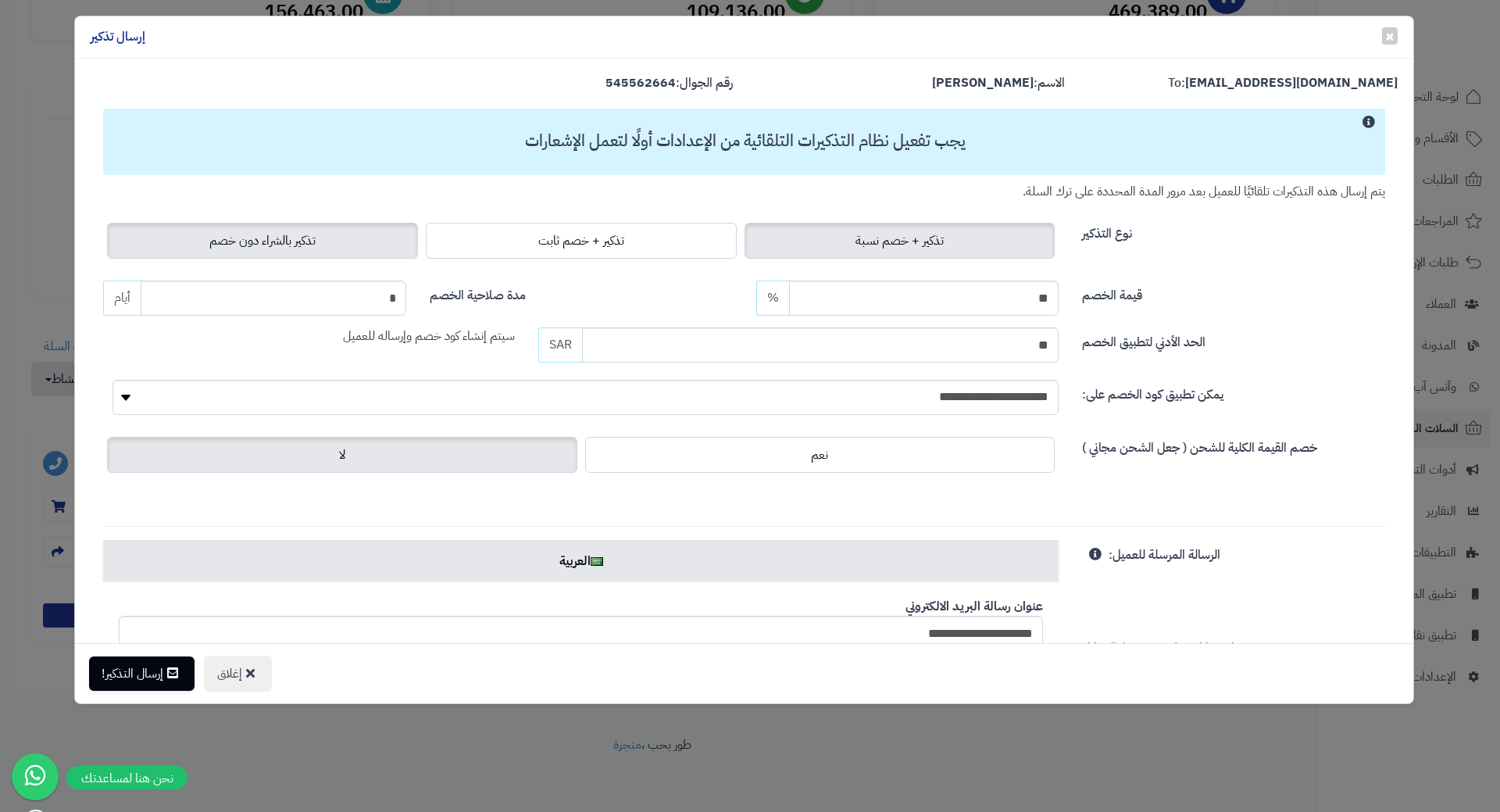
click at [374, 233] on label "تذكير بالشراء دون خصم" at bounding box center [262, 240] width 311 height 36
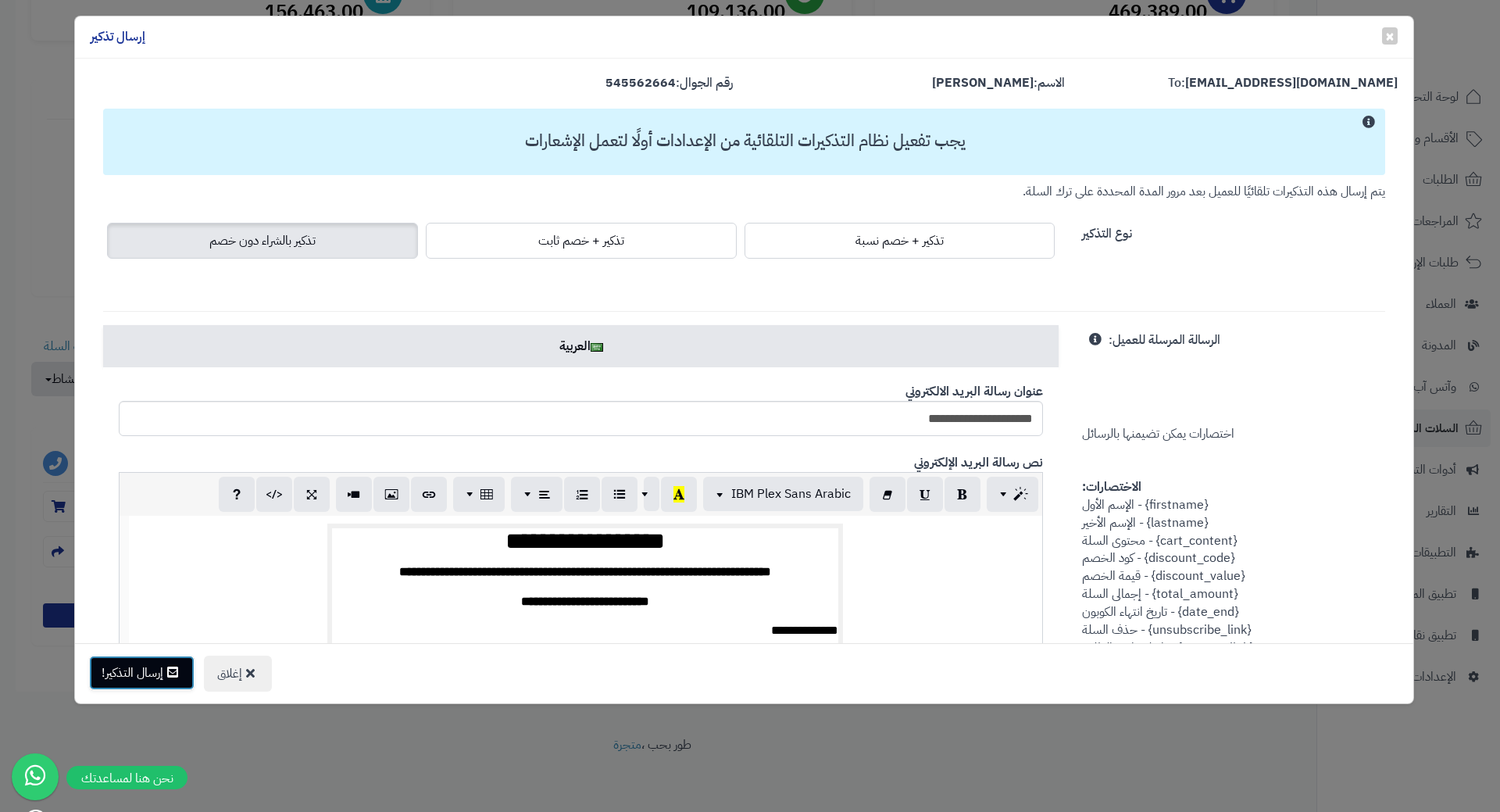
click at [145, 670] on button "إرسال التذكير!" at bounding box center [141, 672] width 106 height 34
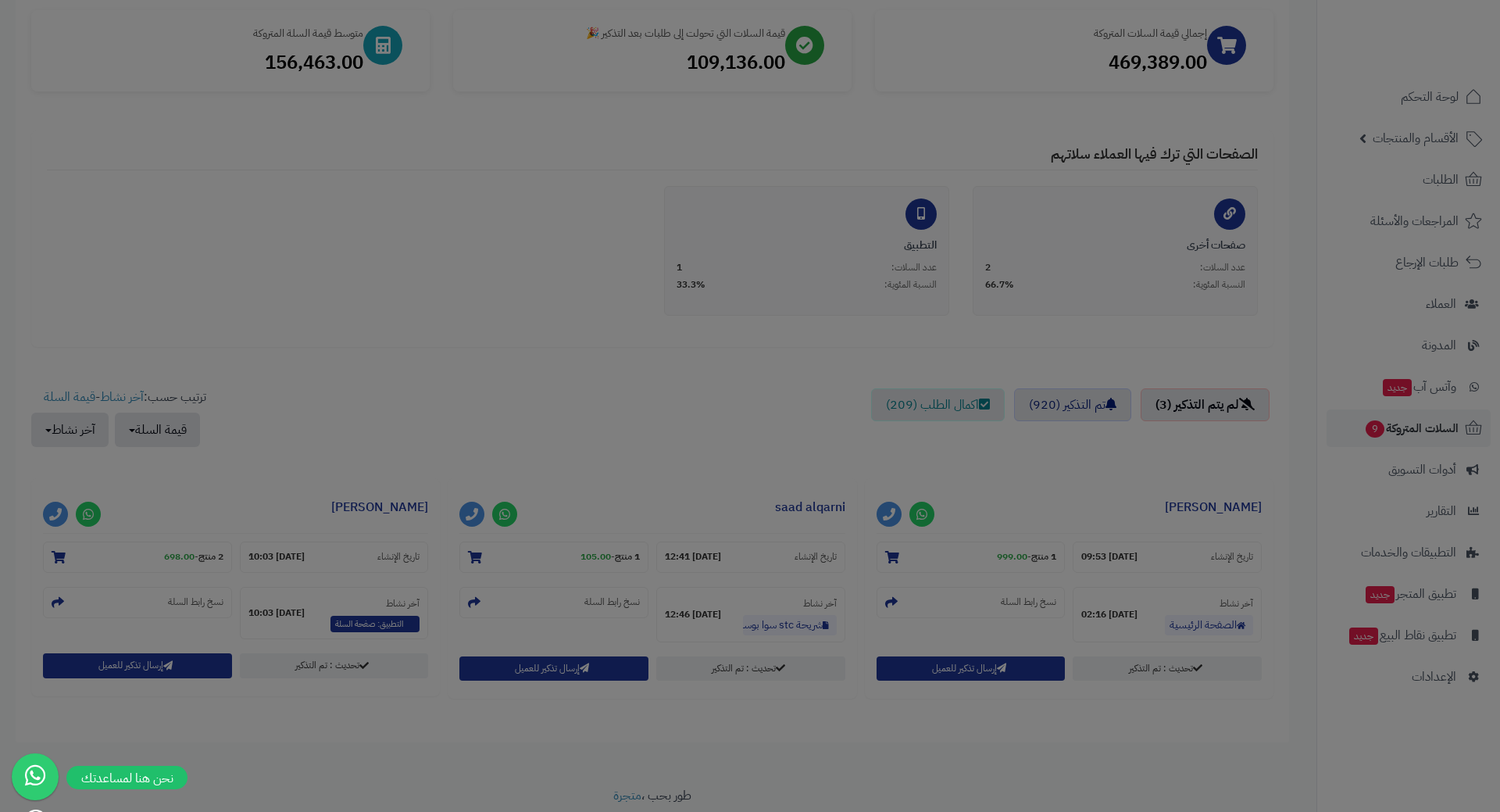
scroll to position [285, 0]
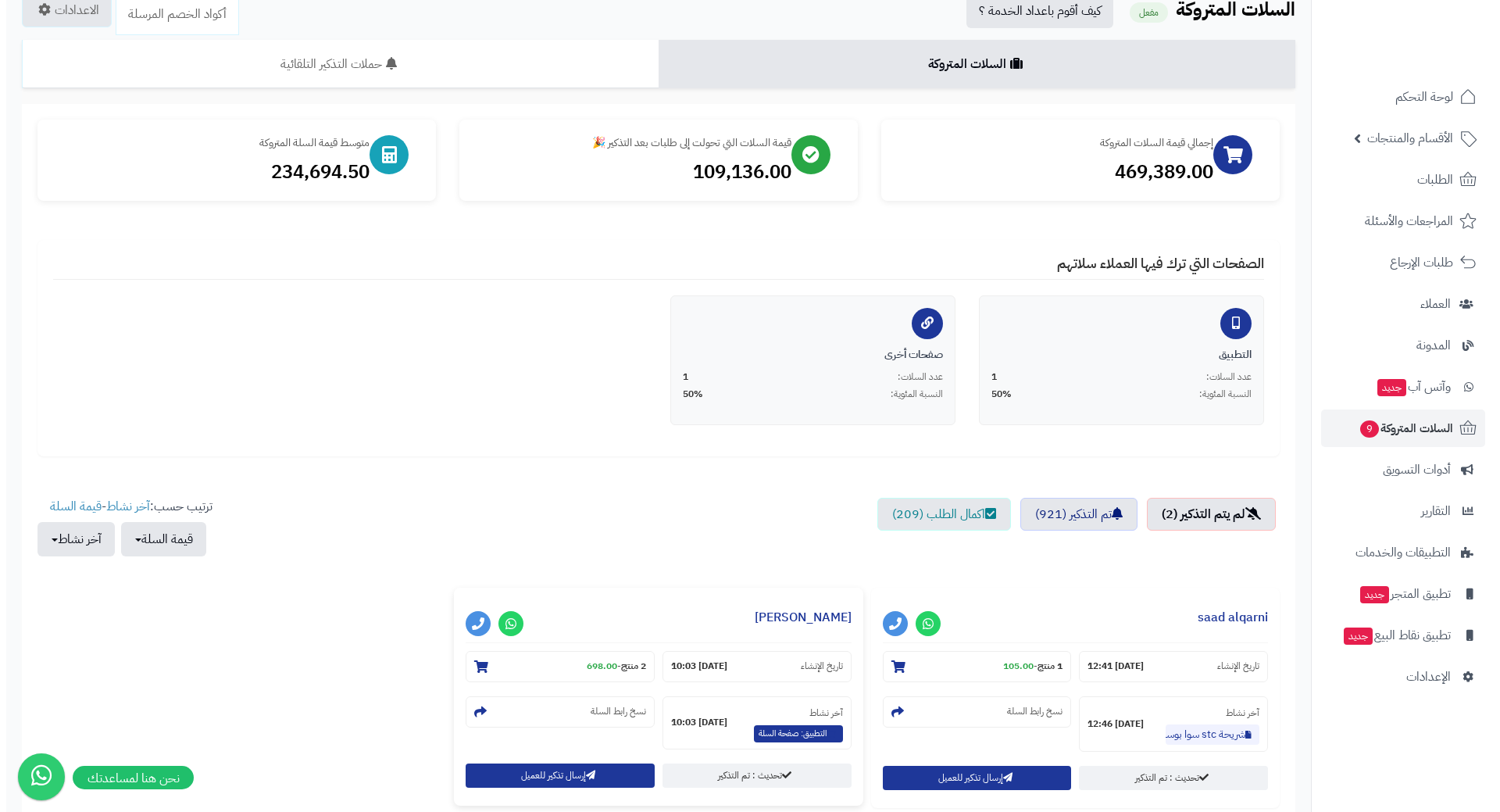
scroll to position [234, 0]
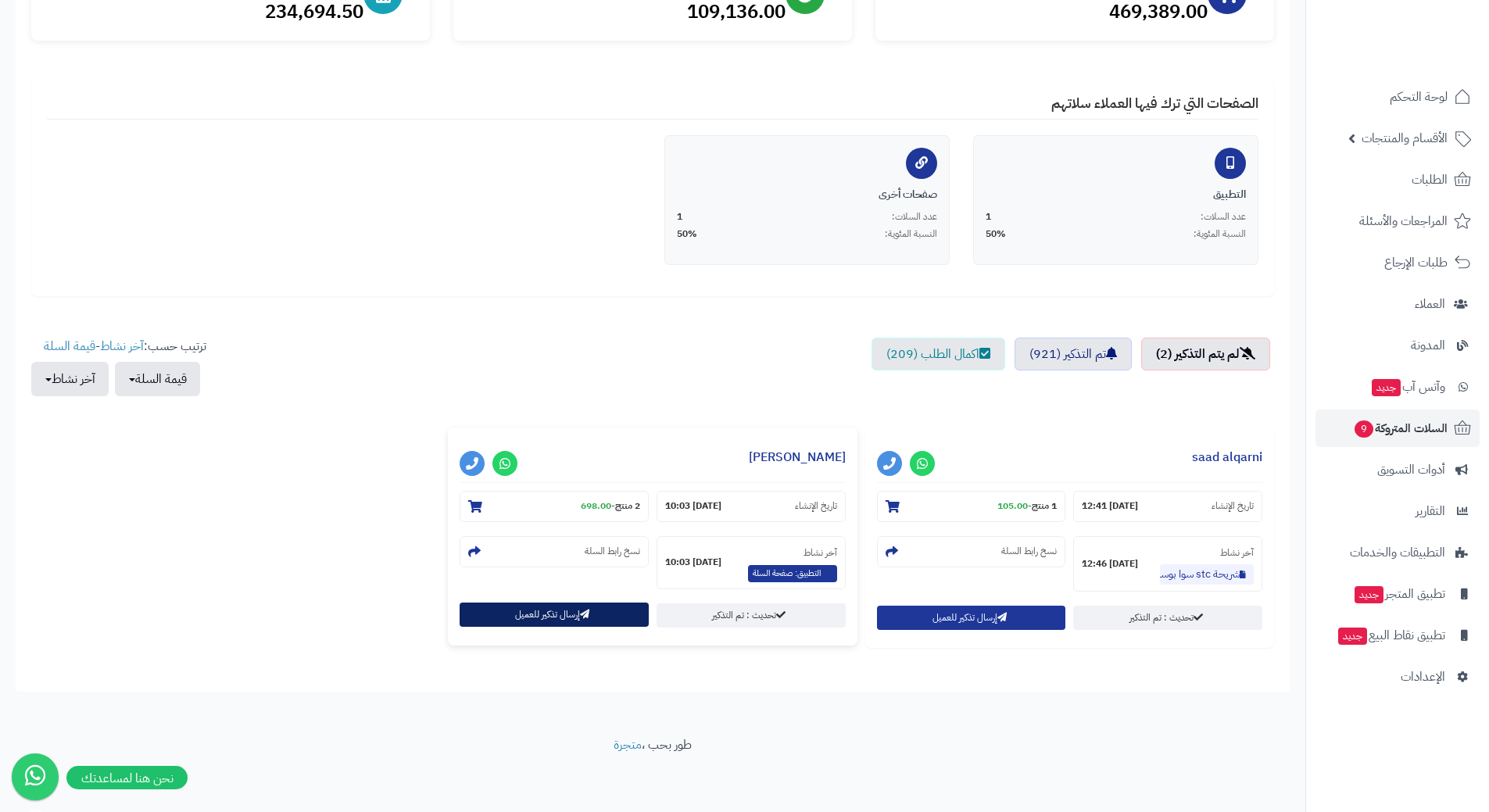
click at [601, 614] on button "إرسال تذكير للعميل" at bounding box center [554, 614] width 189 height 24
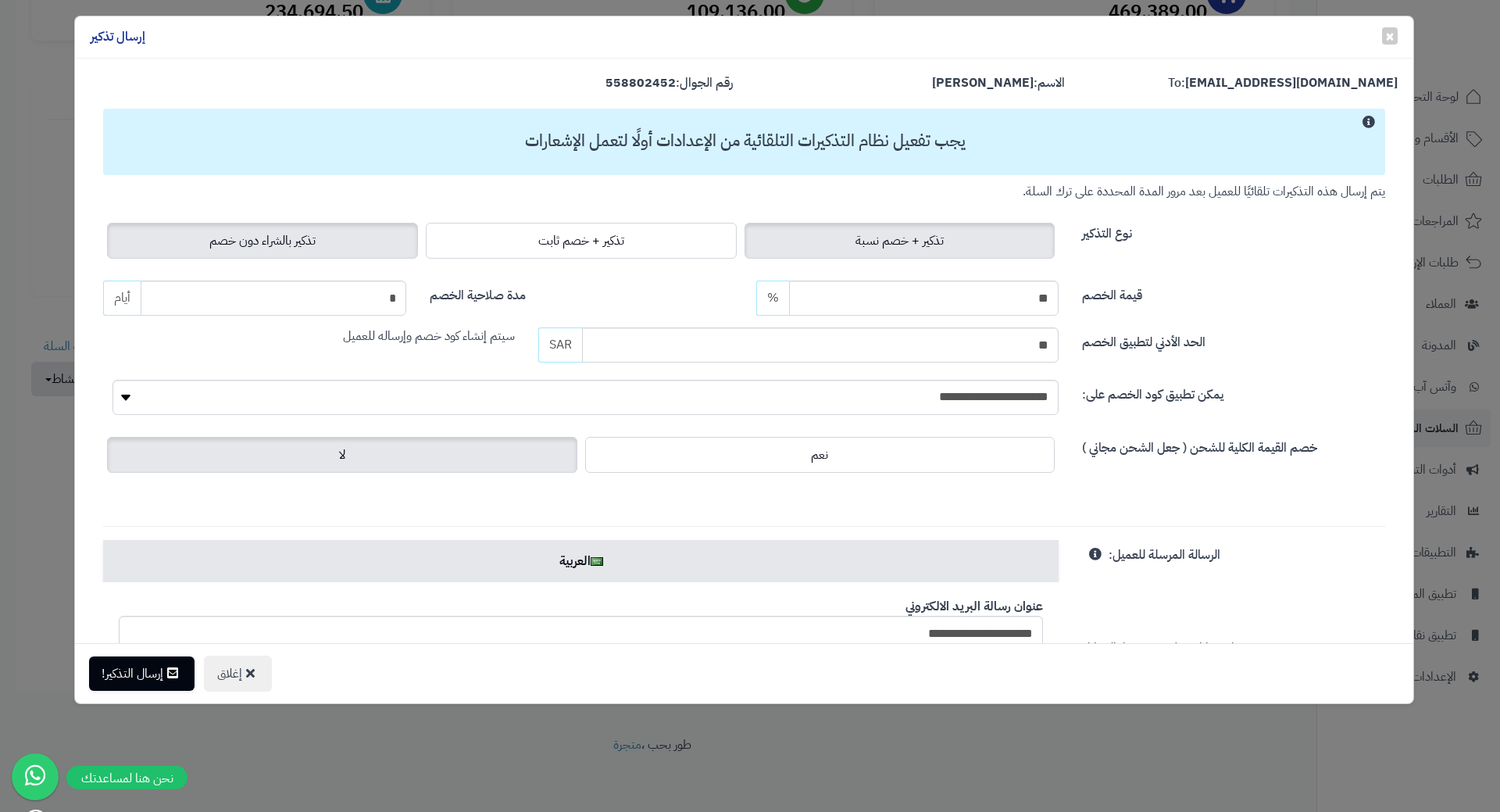
click at [379, 246] on label "تذكير بالشراء دون خصم" at bounding box center [262, 240] width 311 height 36
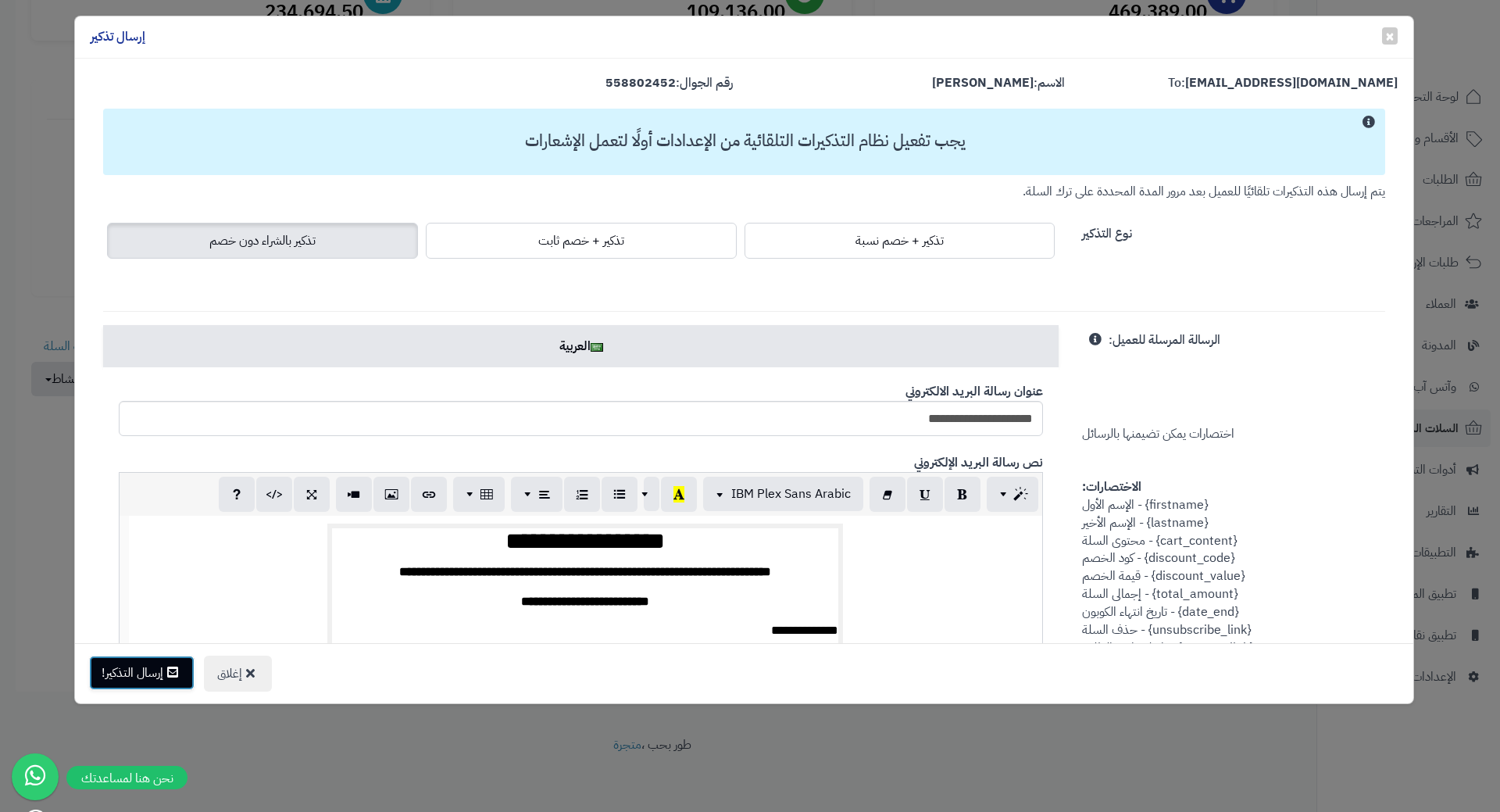
click at [142, 668] on button "إرسال التذكير!" at bounding box center [141, 672] width 106 height 34
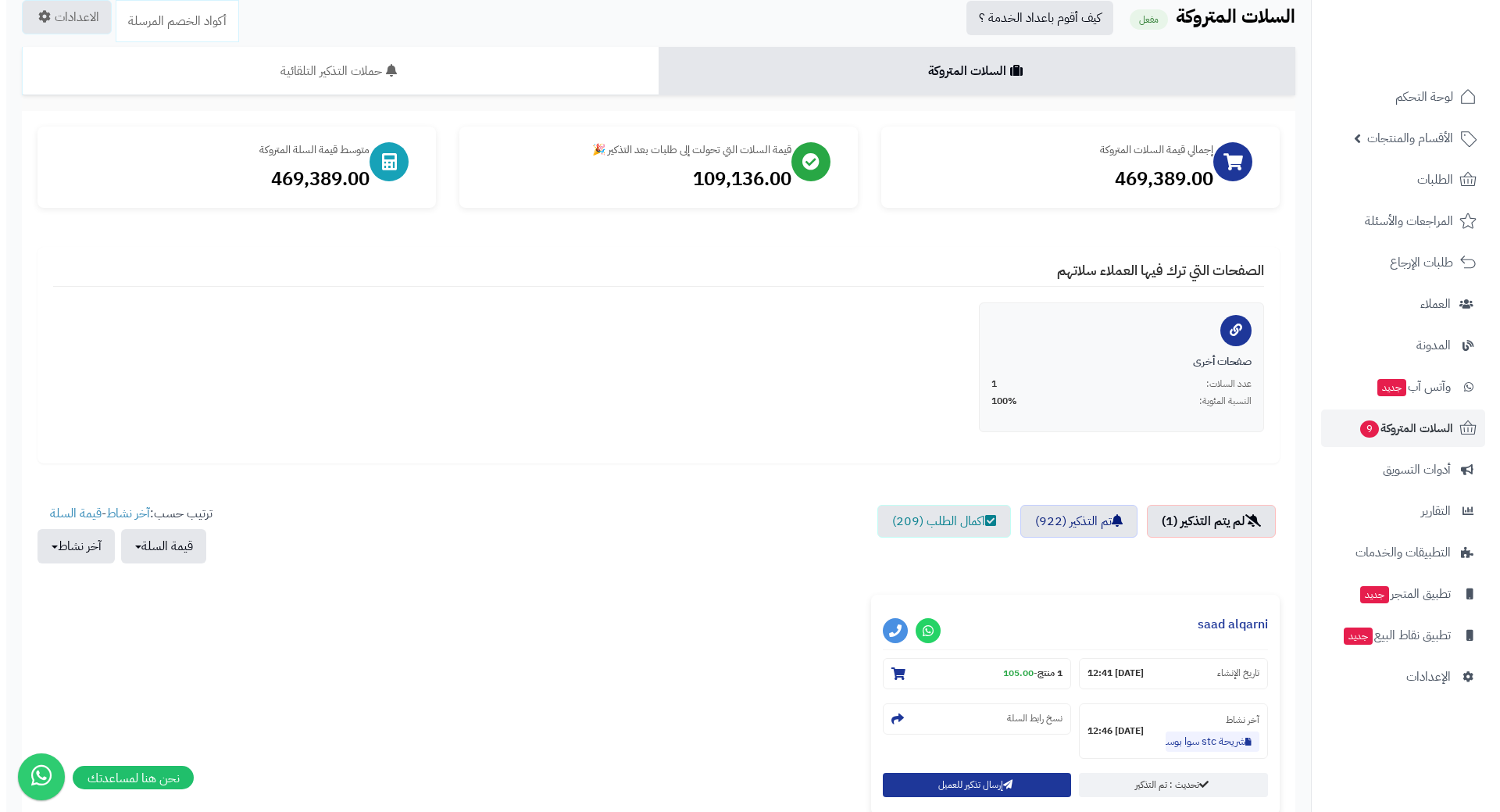
scroll to position [156, 0]
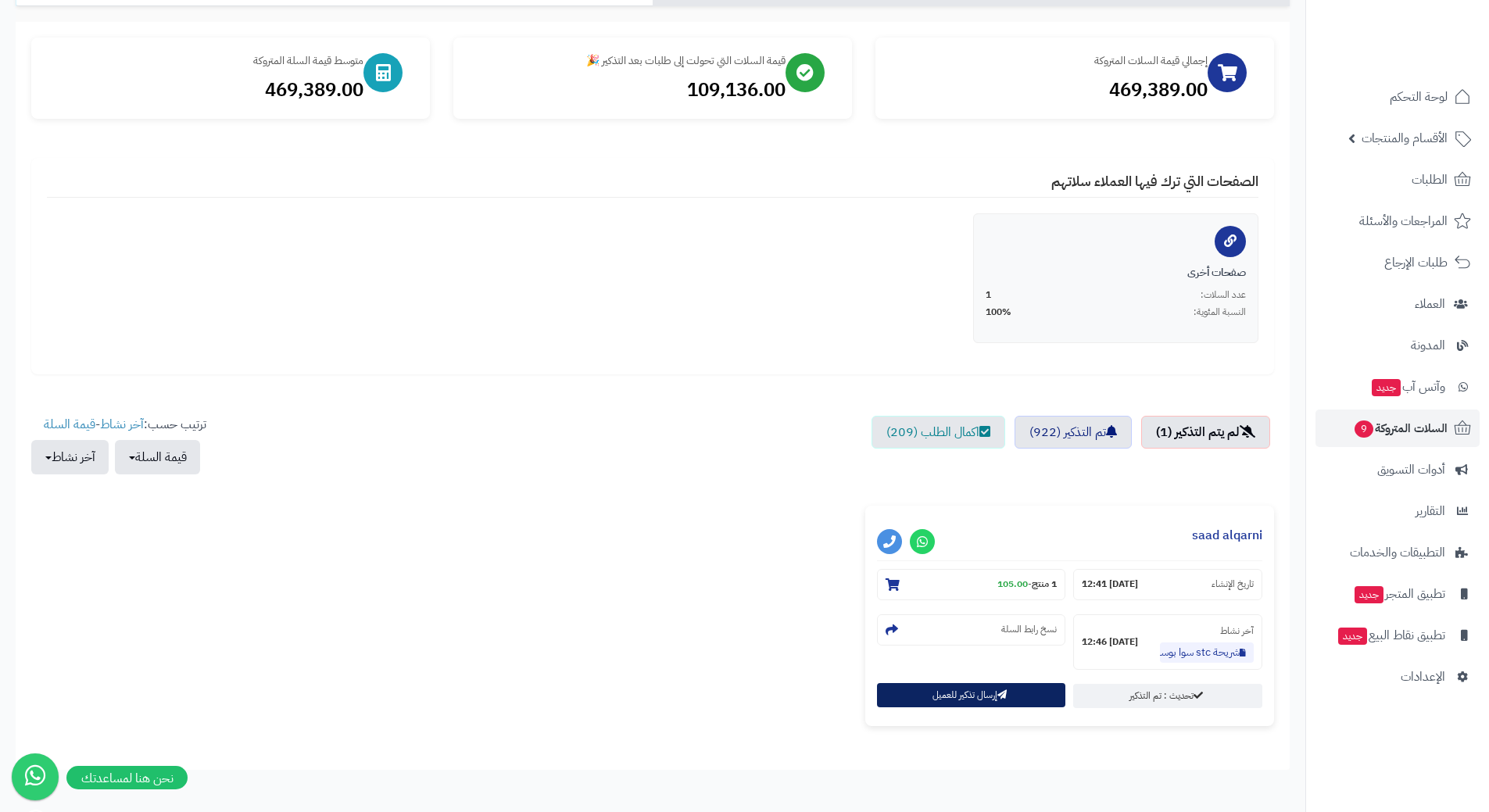
click at [912, 690] on button "إرسال تذكير للعميل" at bounding box center [971, 695] width 189 height 24
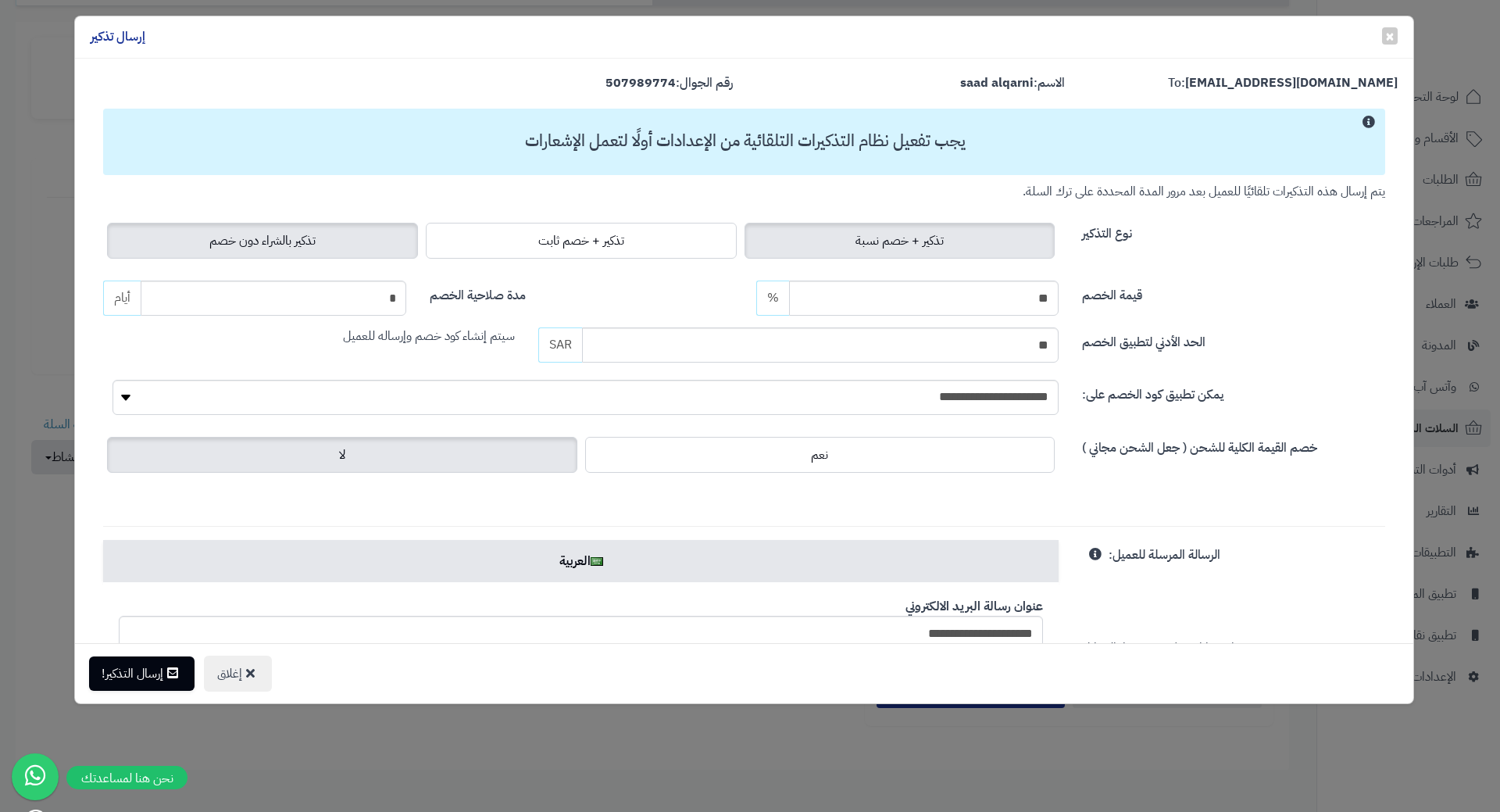
click at [393, 240] on label "تذكير بالشراء دون خصم" at bounding box center [262, 240] width 311 height 36
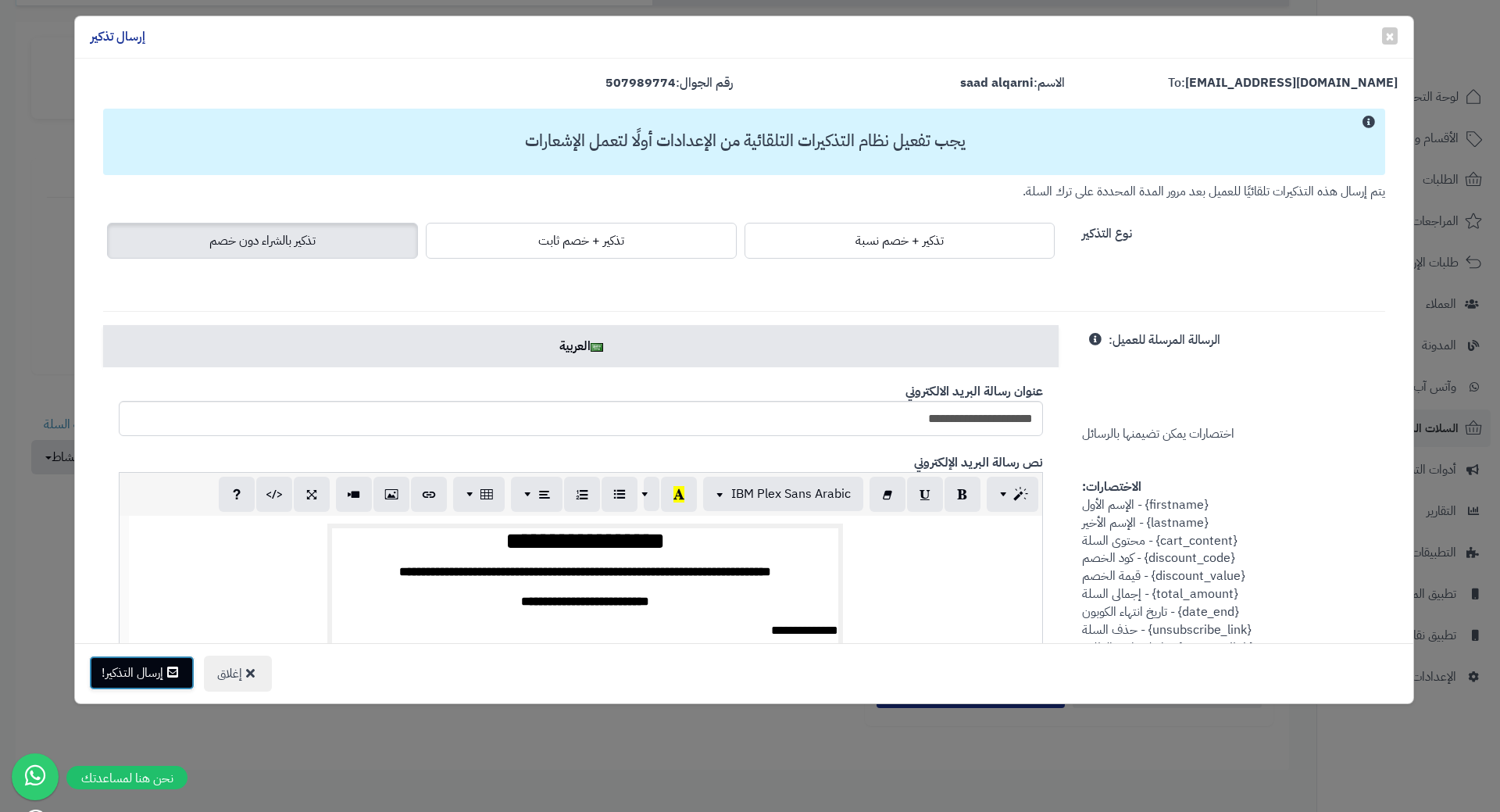
click at [159, 671] on button "إرسال التذكير!" at bounding box center [141, 672] width 106 height 34
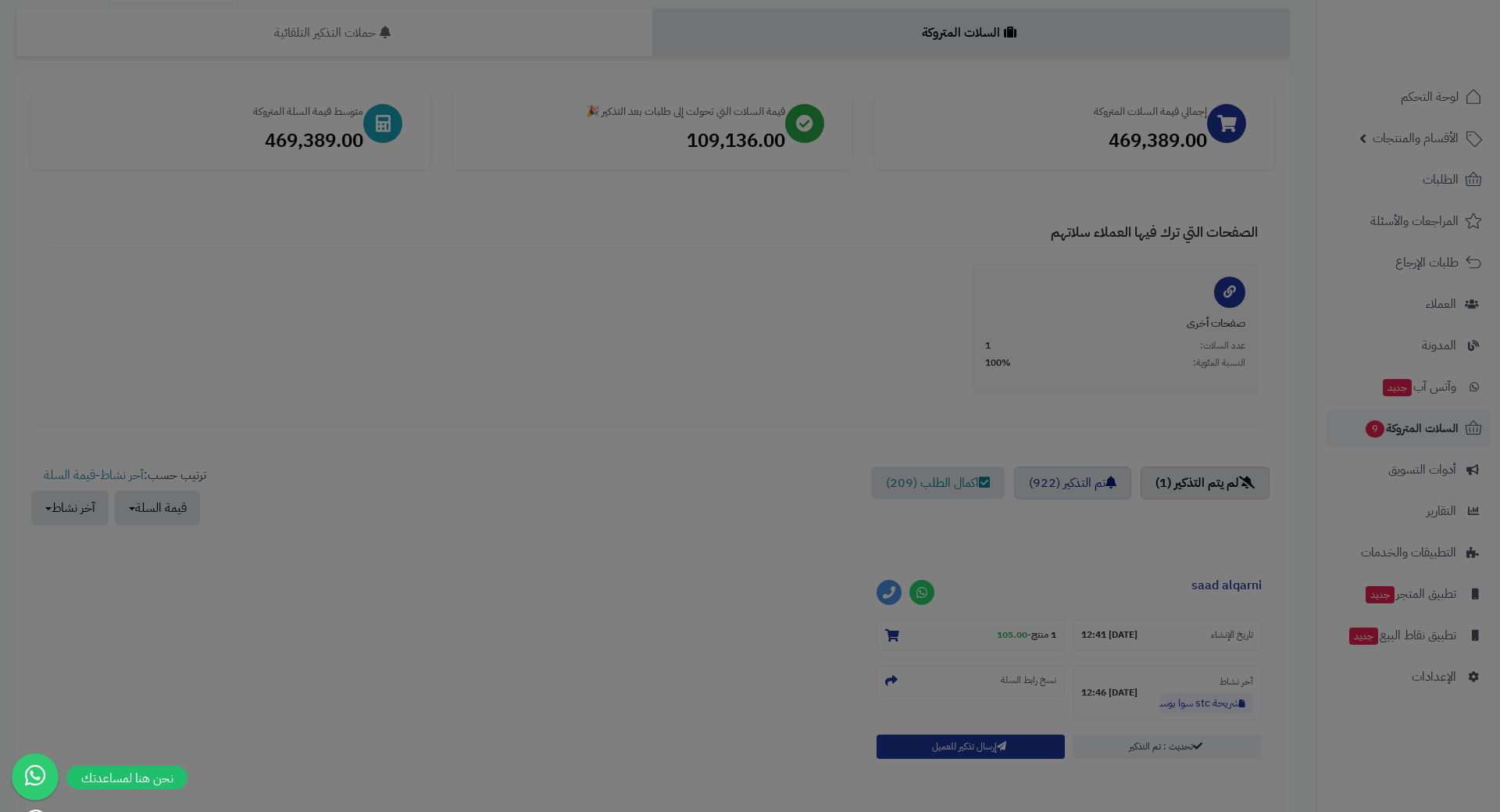
scroll to position [207, 0]
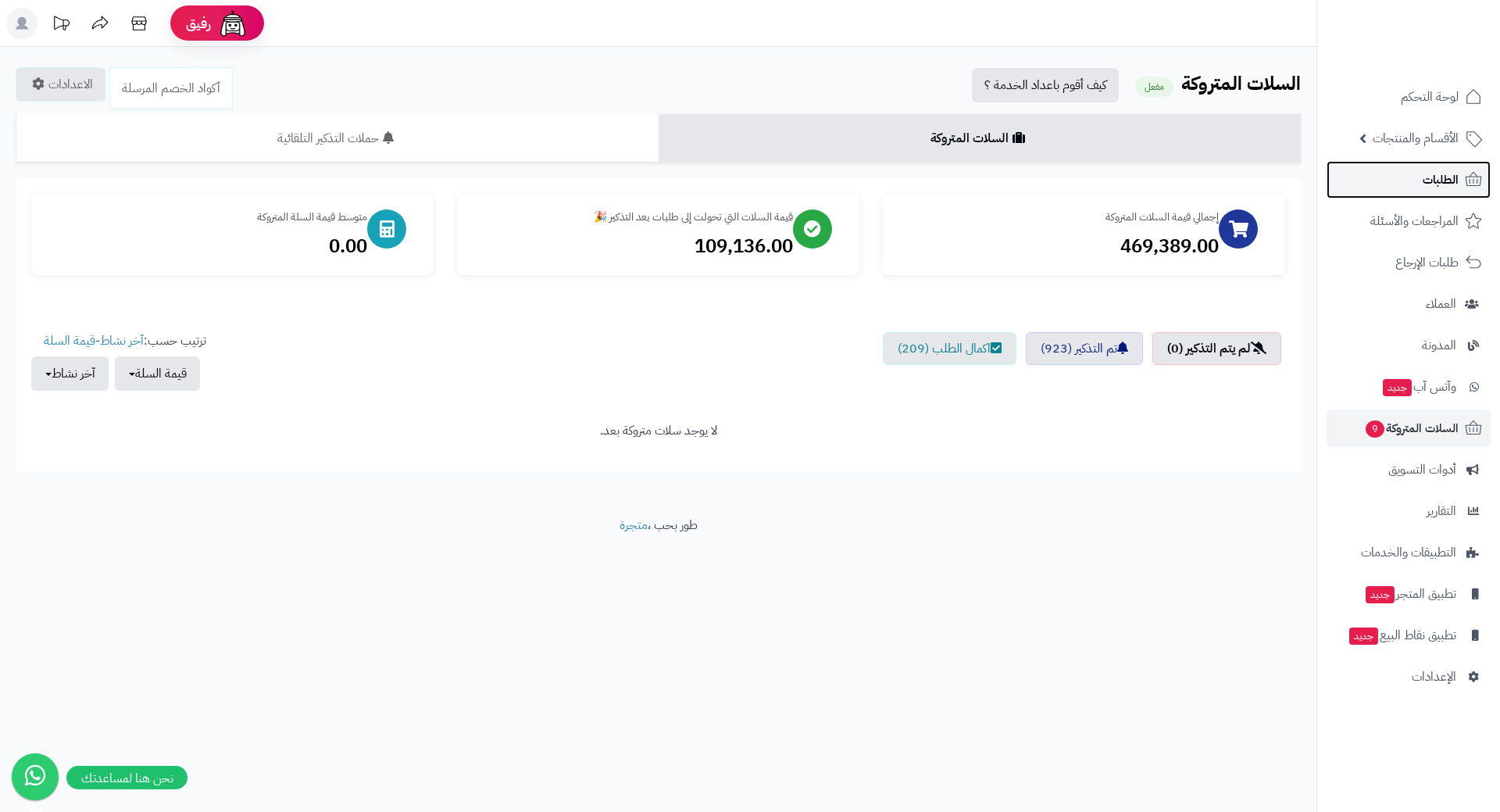
click at [1413, 185] on link "الطلبات" at bounding box center [1408, 179] width 164 height 38
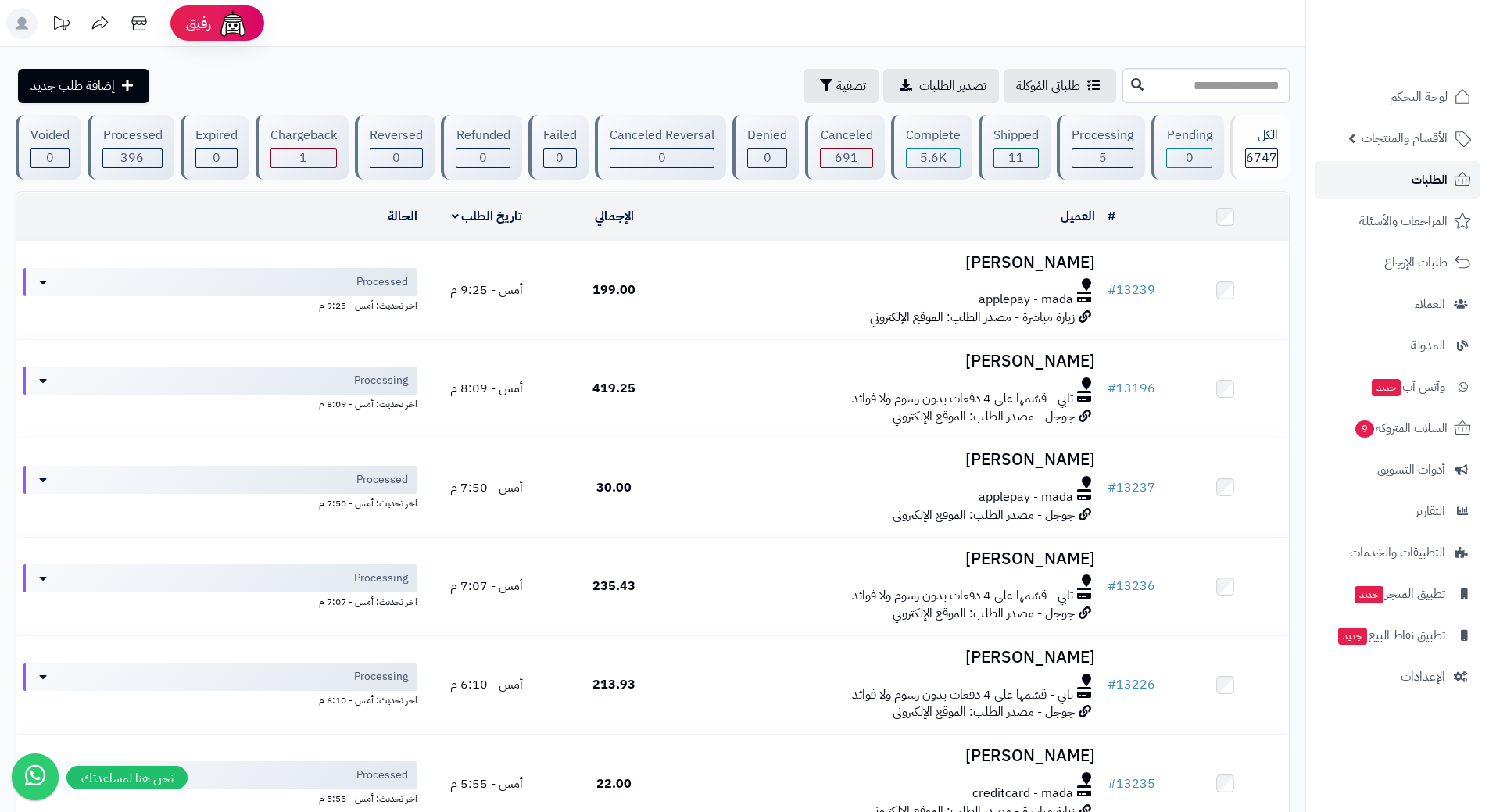
drag, startPoint x: 0, startPoint y: 0, endPoint x: 1413, endPoint y: 185, distance: 1425.1
click at [1413, 185] on span "الطلبات" at bounding box center [1429, 179] width 36 height 22
click at [1382, 177] on link "الطلبات" at bounding box center [1397, 179] width 164 height 38
click at [1382, 179] on link "الطلبات" at bounding box center [1397, 179] width 164 height 38
click at [1382, 172] on link "الطلبات" at bounding box center [1397, 179] width 164 height 38
